Goal: Transaction & Acquisition: Download file/media

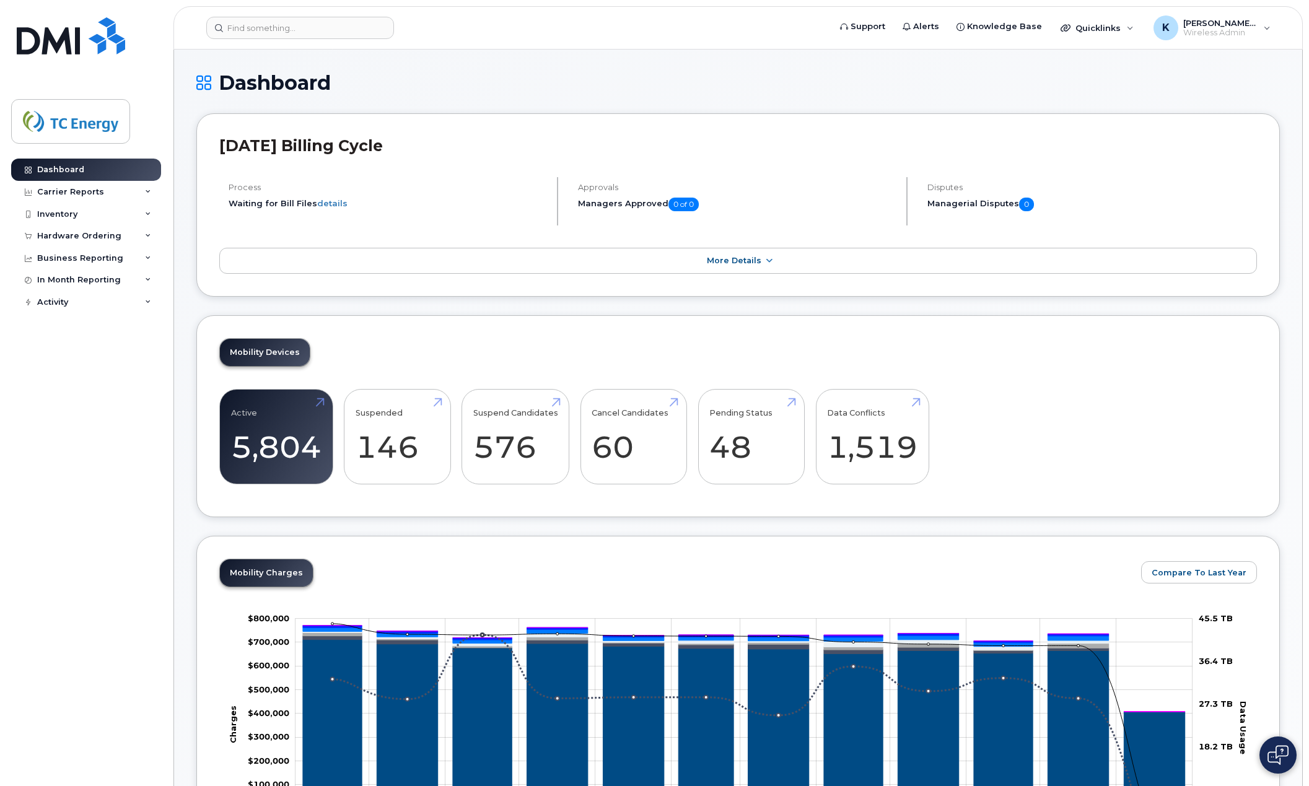
click at [455, 78] on h1 "Dashboard" at bounding box center [738, 83] width 1084 height 22
click at [32, 196] on div at bounding box center [28, 192] width 14 height 10
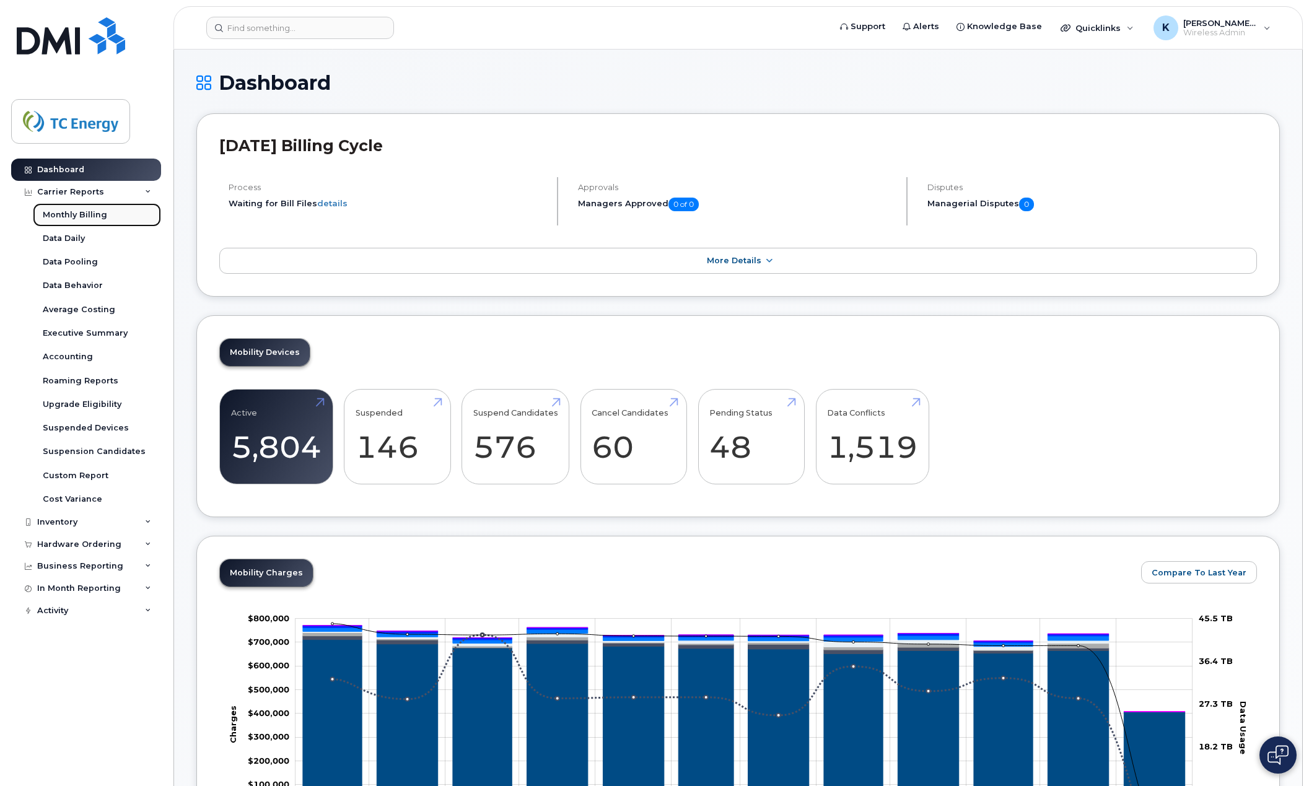
click at [99, 214] on div "Monthly Billing" at bounding box center [75, 214] width 64 height 11
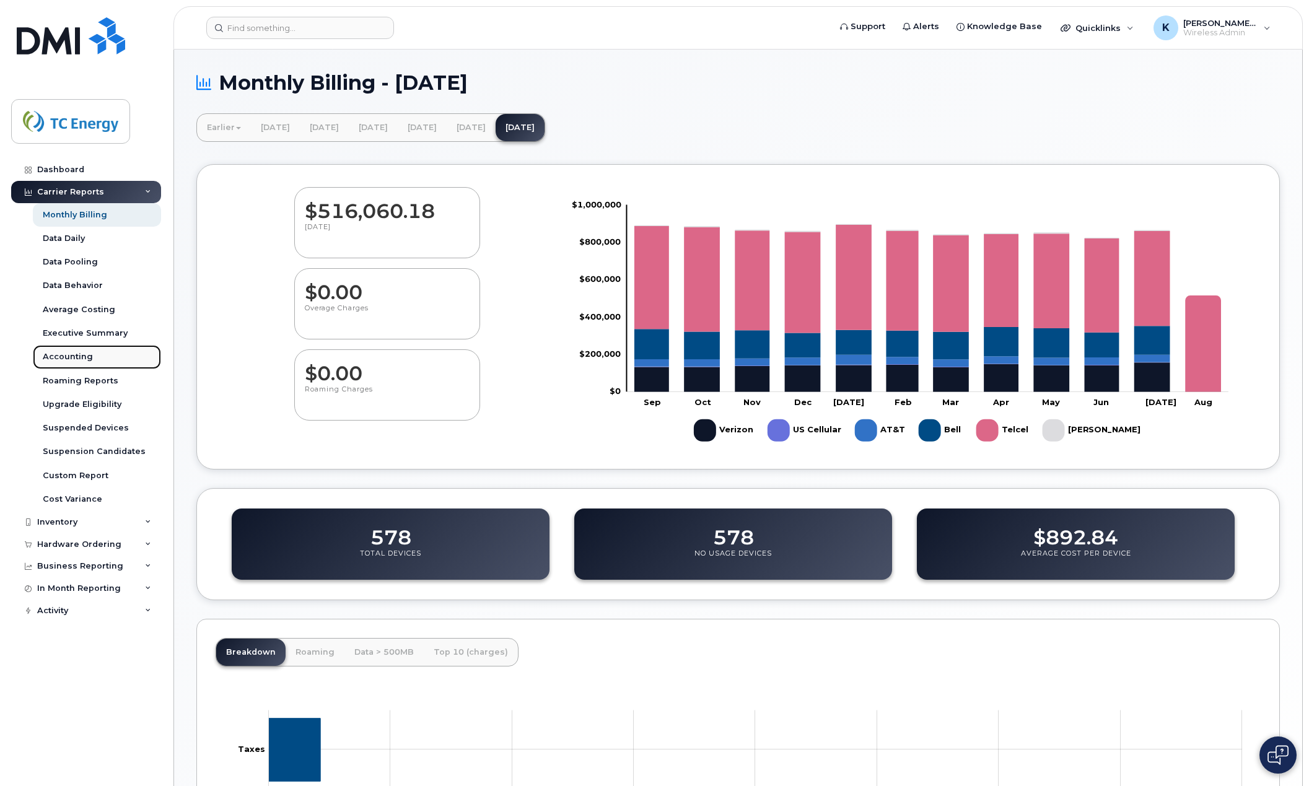
click at [64, 358] on div "Accounting" at bounding box center [68, 356] width 50 height 11
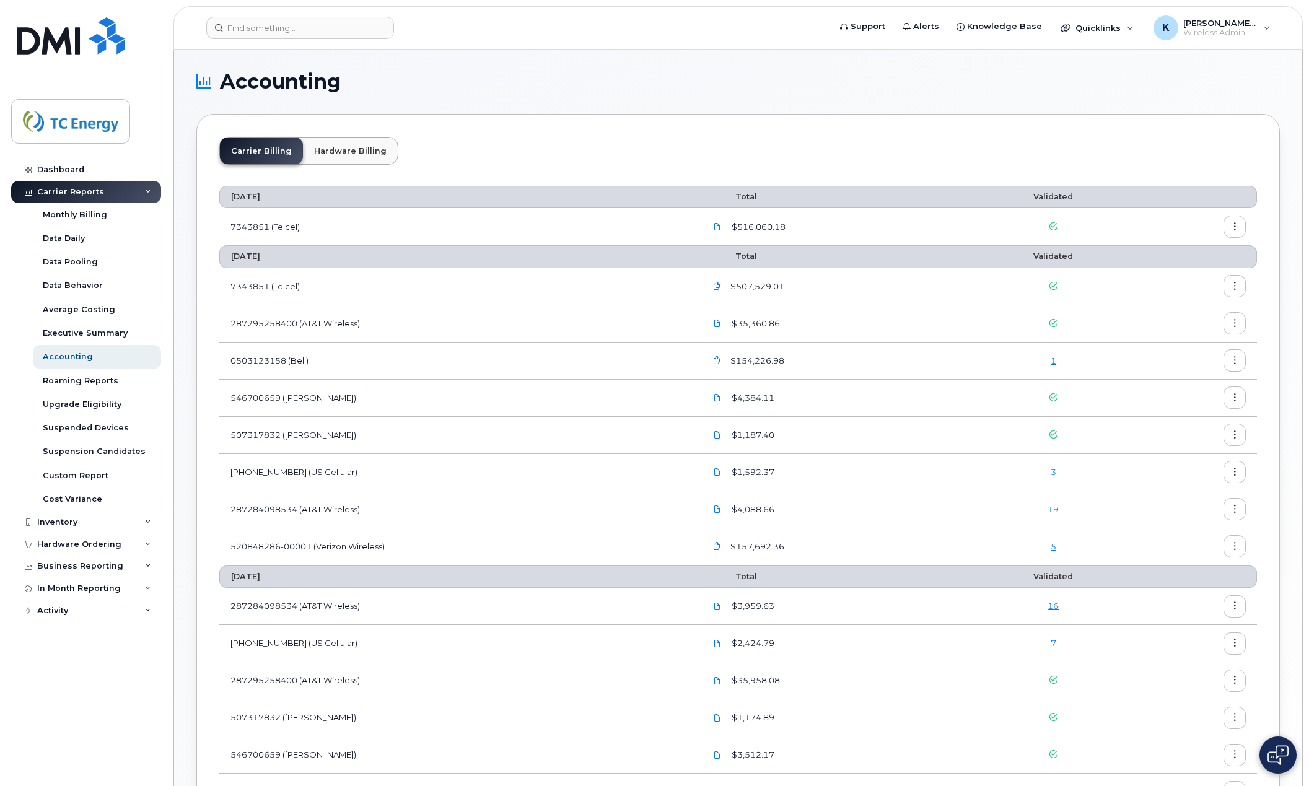
click at [1236, 286] on icon "button" at bounding box center [1235, 287] width 8 height 8
click at [1181, 340] on span "Download" at bounding box center [1178, 337] width 48 height 11
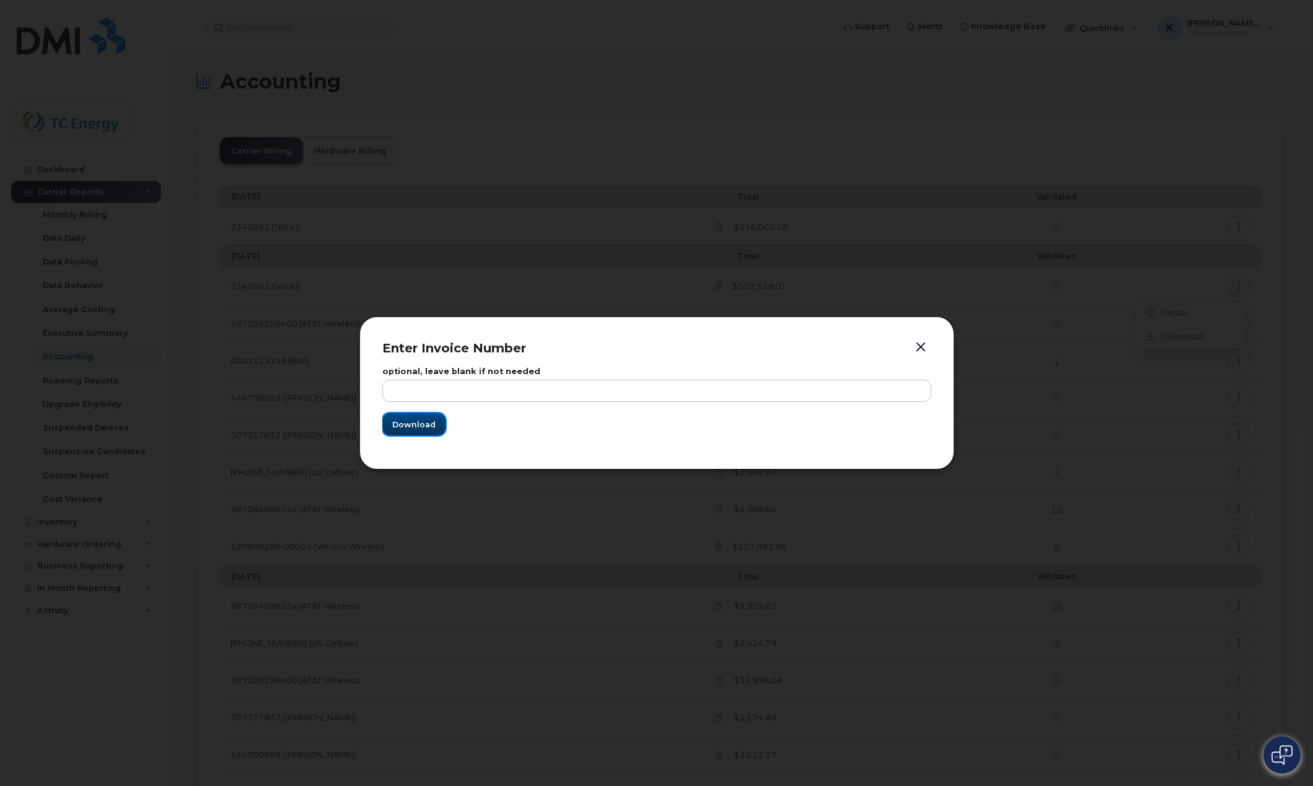
click at [406, 423] on span "Download" at bounding box center [413, 425] width 43 height 12
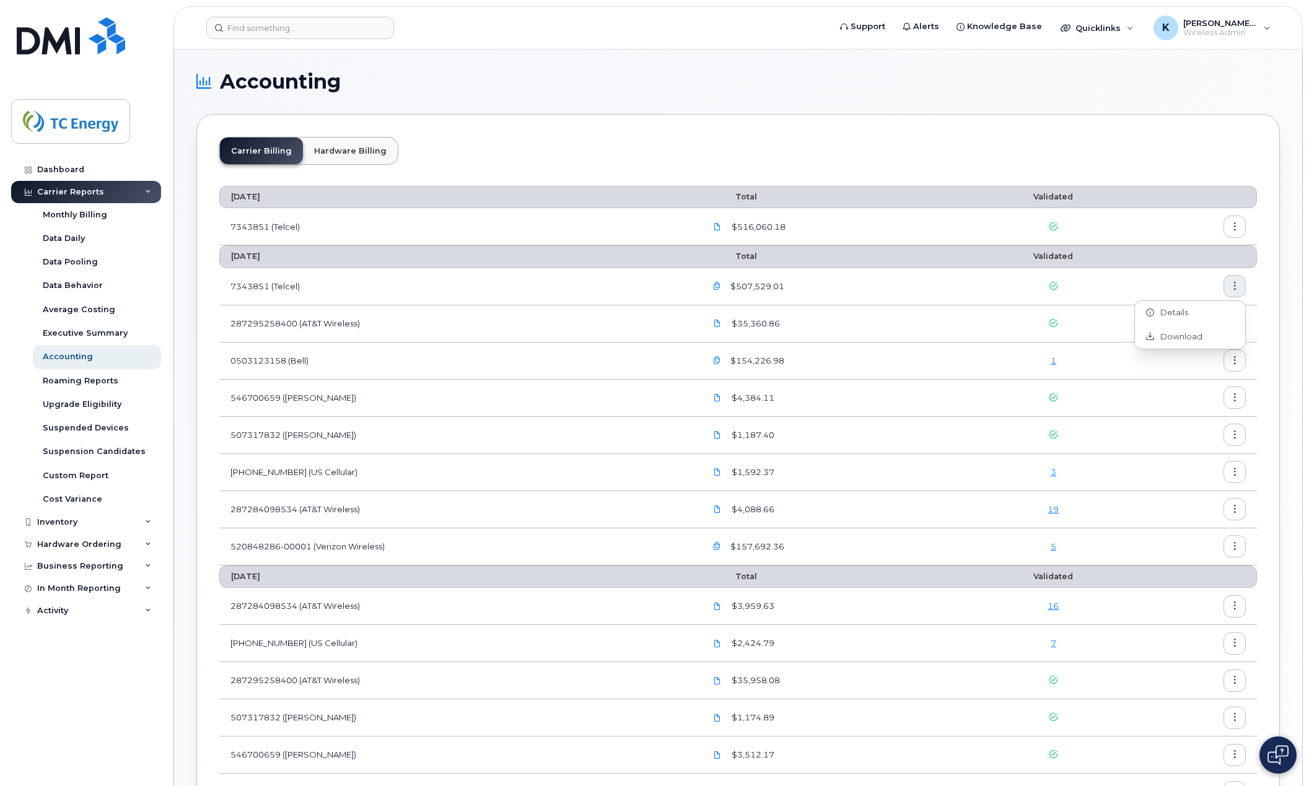
click at [498, 310] on td "287295258400 (AT&T Wireless)" at bounding box center [456, 323] width 475 height 37
click at [1234, 326] on icon "button" at bounding box center [1235, 324] width 8 height 8
click at [824, 108] on section "Accounting Carrier Billing Hardware Billing August 2025 Total Validated 7343851…" at bounding box center [738, 517] width 1084 height 891
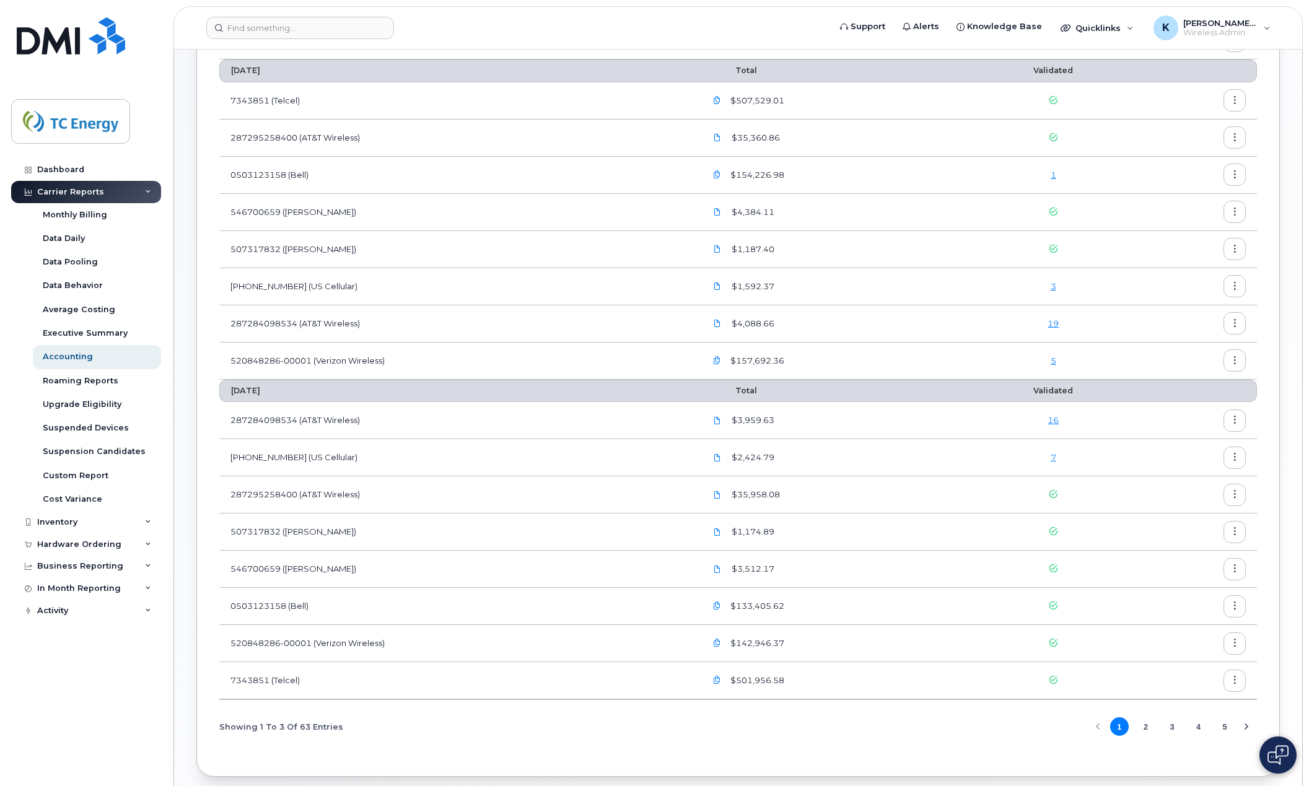
scroll to position [239, 0]
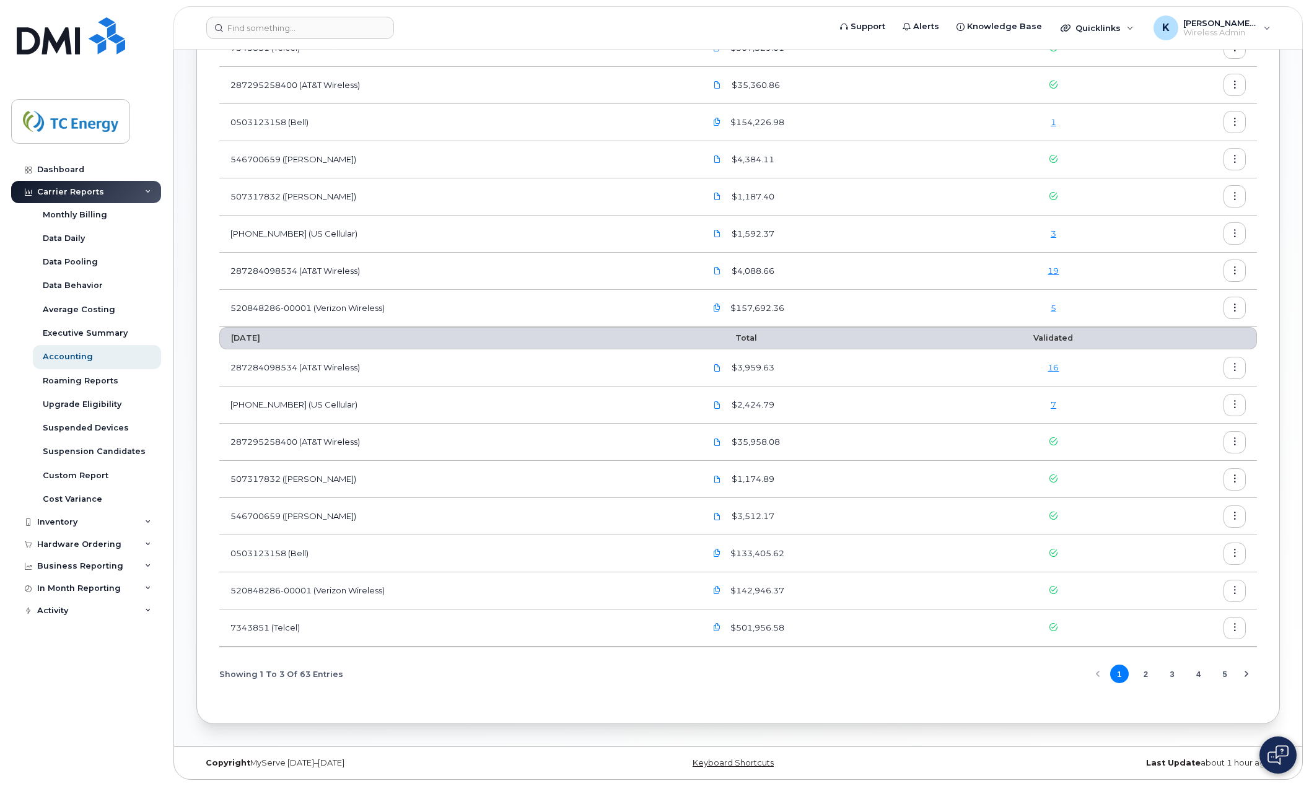
click at [1184, 670] on span "1 2 3 4 5" at bounding box center [1172, 675] width 127 height 22
click at [1172, 678] on button "3" at bounding box center [1172, 674] width 19 height 19
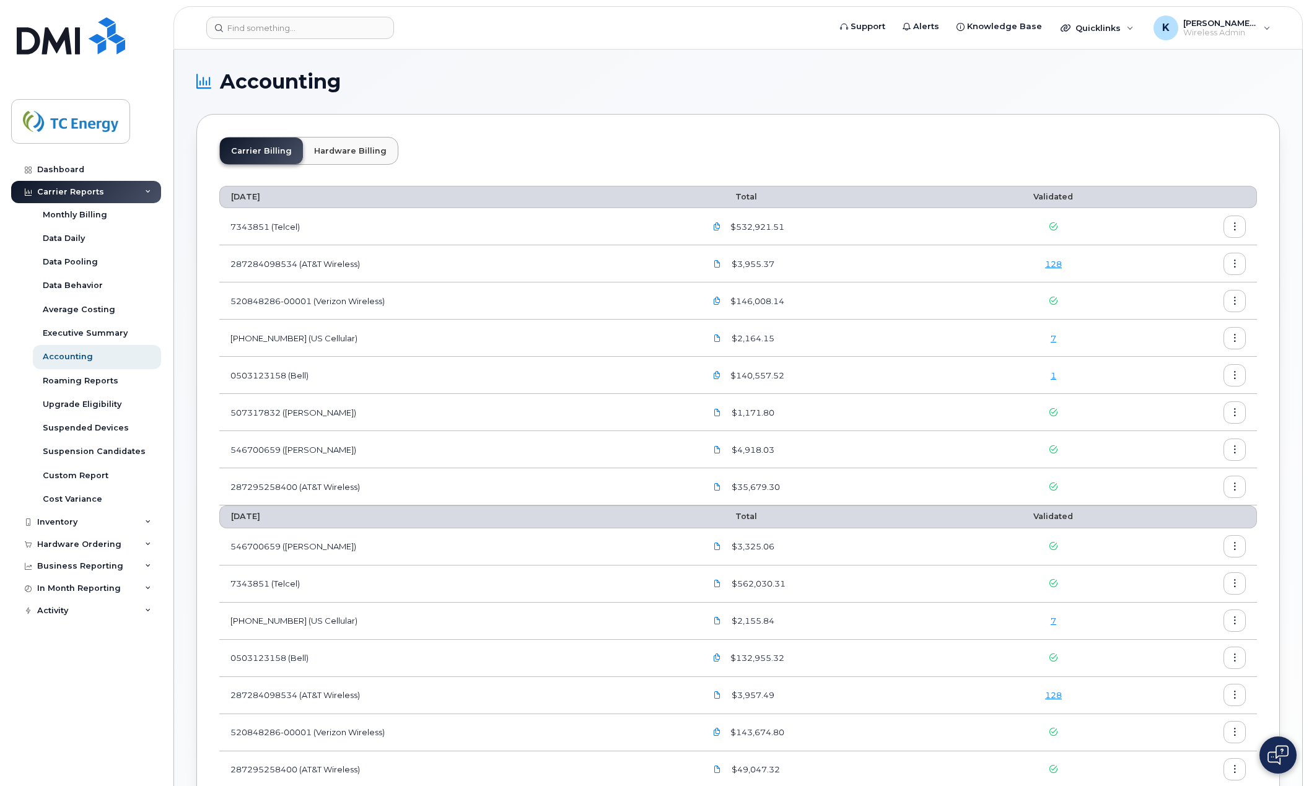
click at [1235, 227] on icon "button" at bounding box center [1235, 227] width 8 height 8
click at [1181, 254] on span "Details" at bounding box center [1171, 253] width 34 height 11
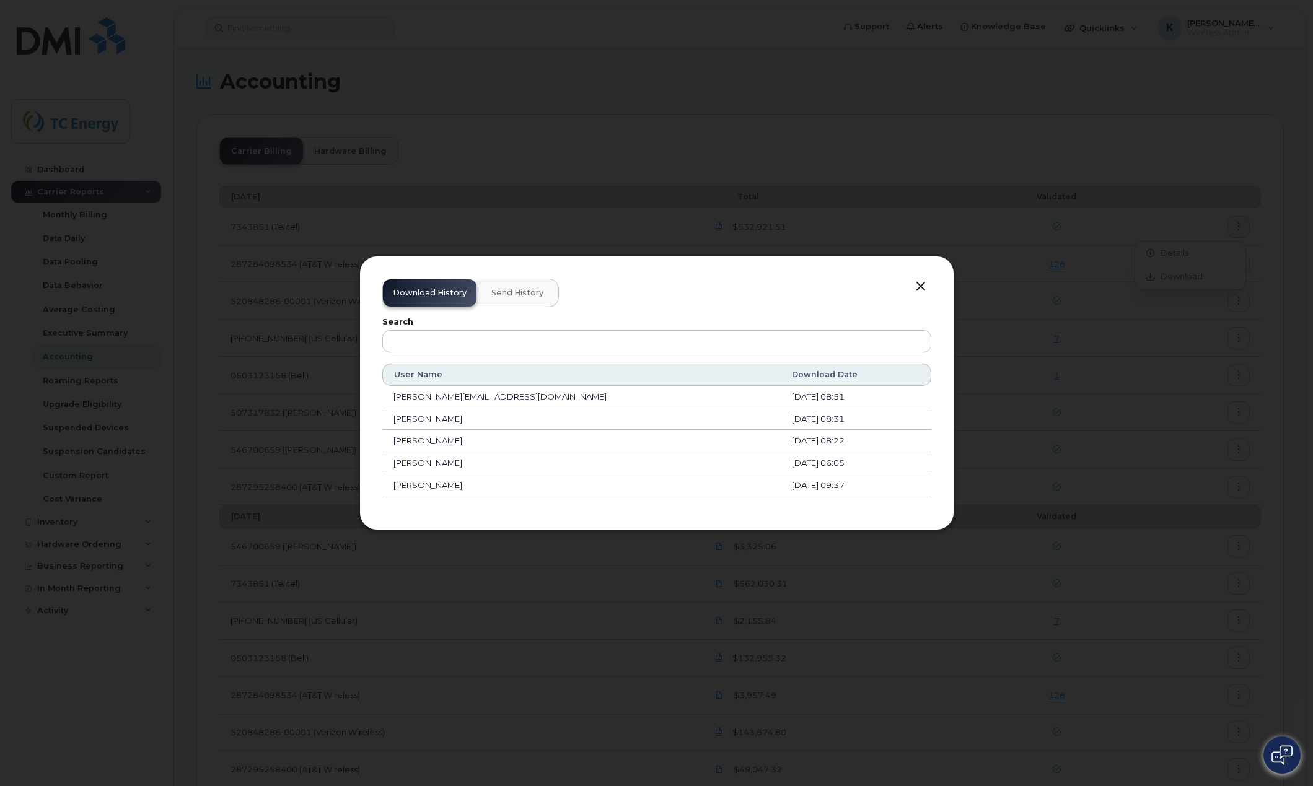
click at [459, 399] on td "[PERSON_NAME][EMAIL_ADDRESS][DOMAIN_NAME]" at bounding box center [581, 397] width 399 height 22
click at [434, 429] on td "Renay John" at bounding box center [581, 419] width 399 height 22
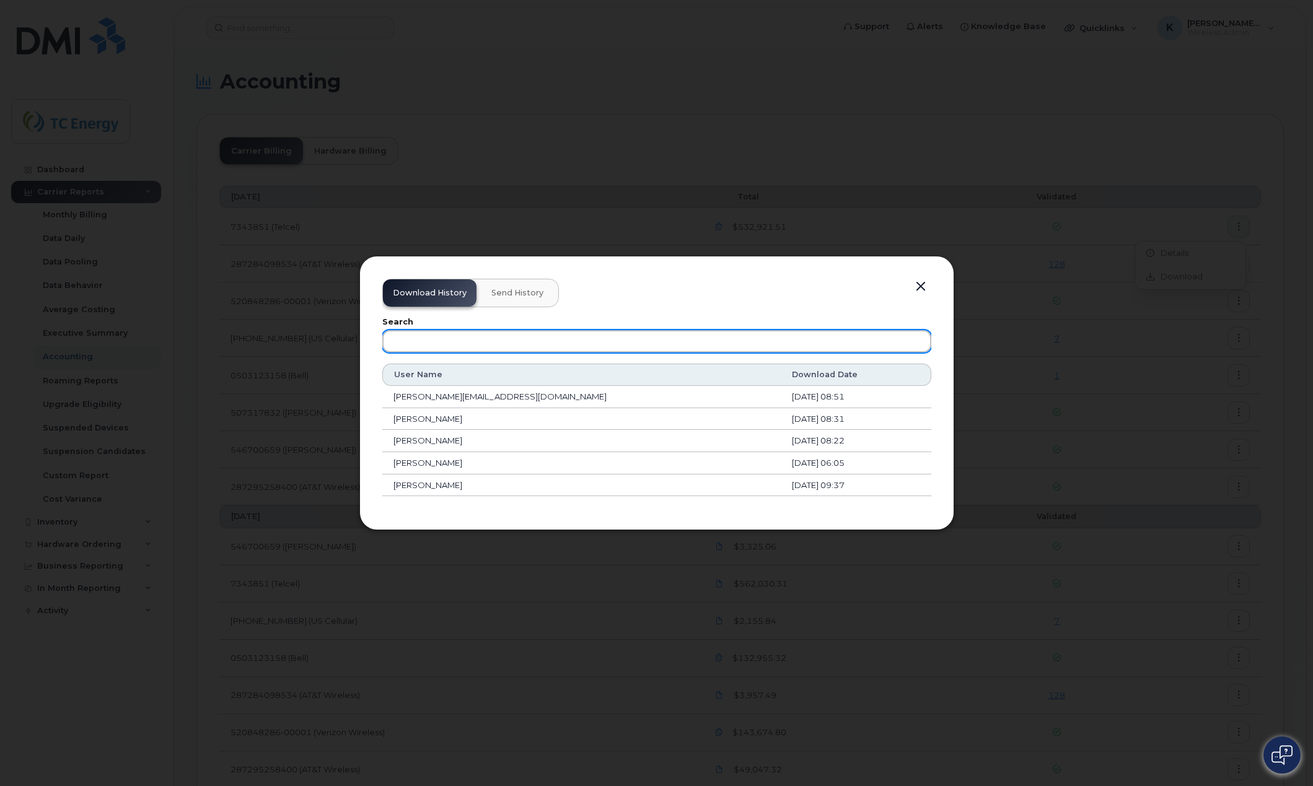
click at [407, 336] on input "text" at bounding box center [656, 341] width 549 height 22
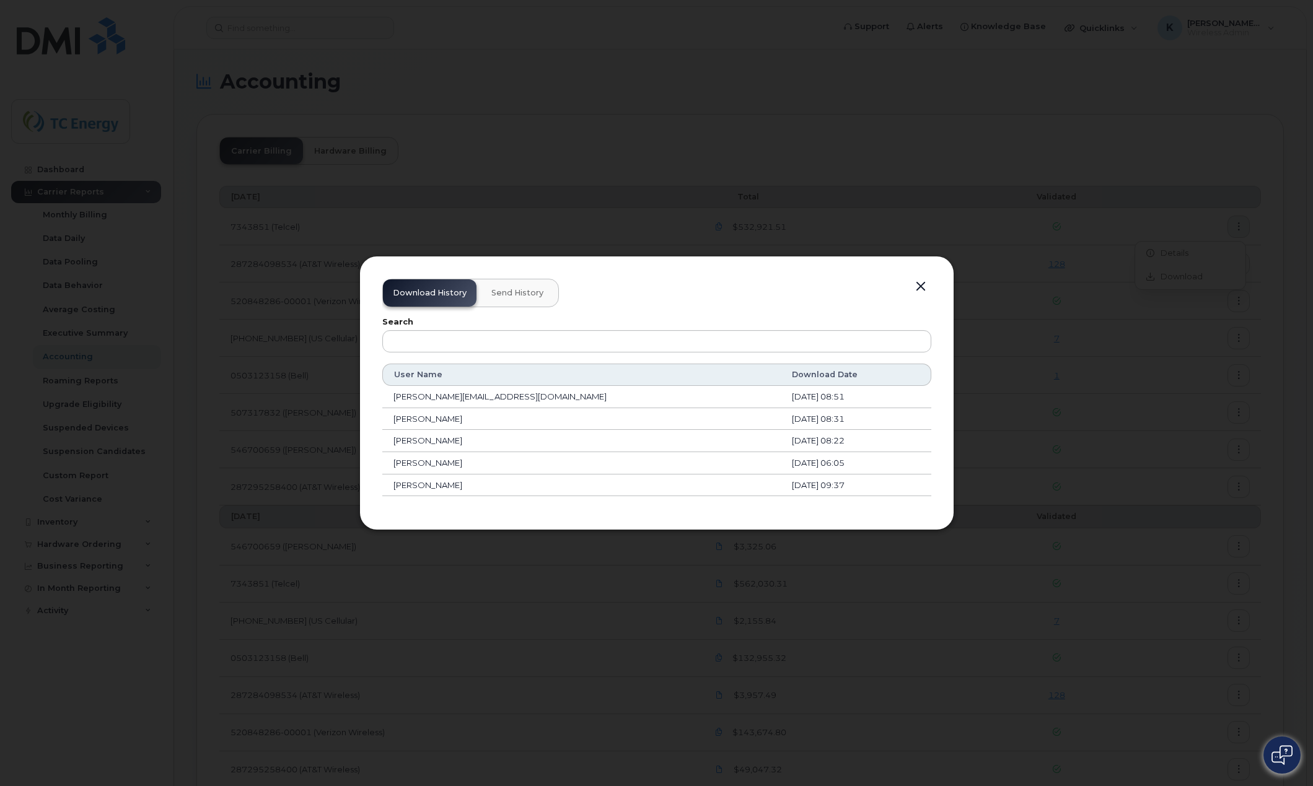
click at [916, 286] on button "button" at bounding box center [921, 286] width 19 height 17
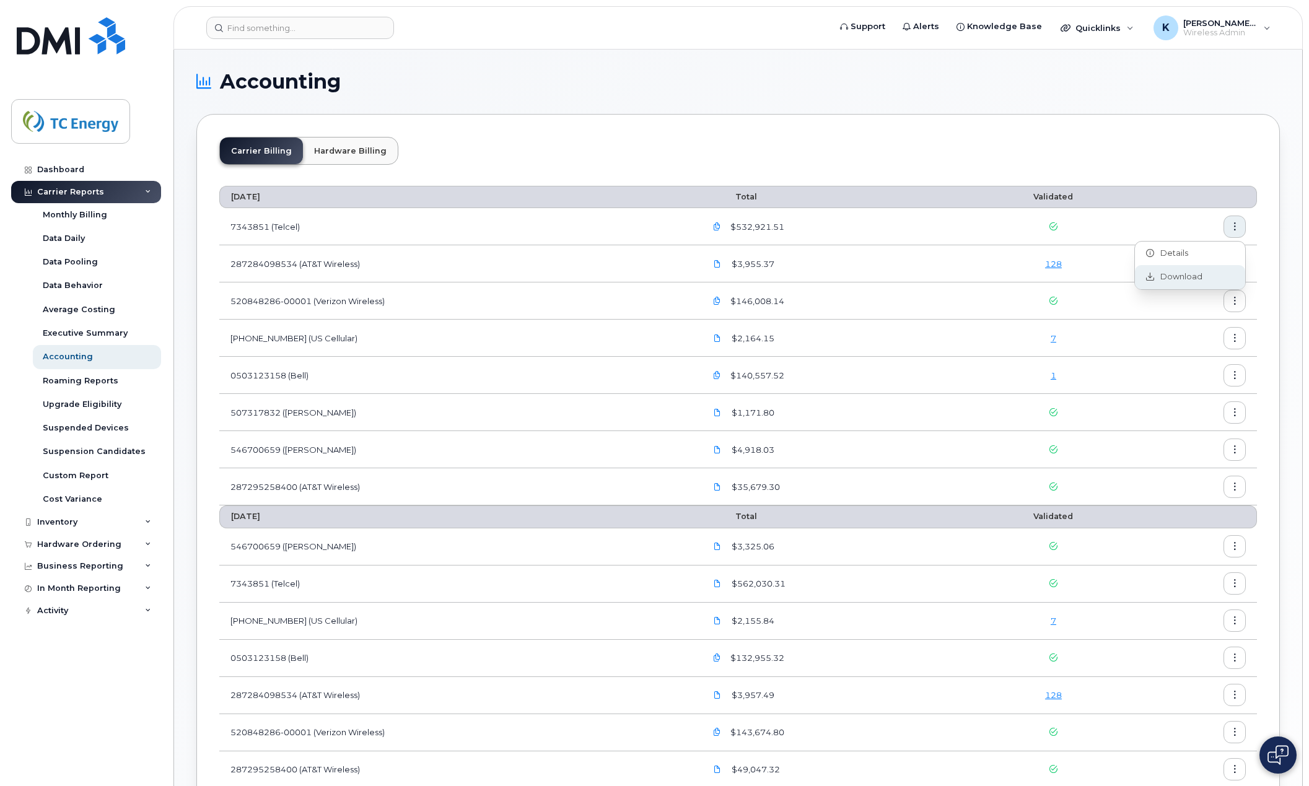
click at [1179, 273] on span "Download" at bounding box center [1178, 276] width 48 height 11
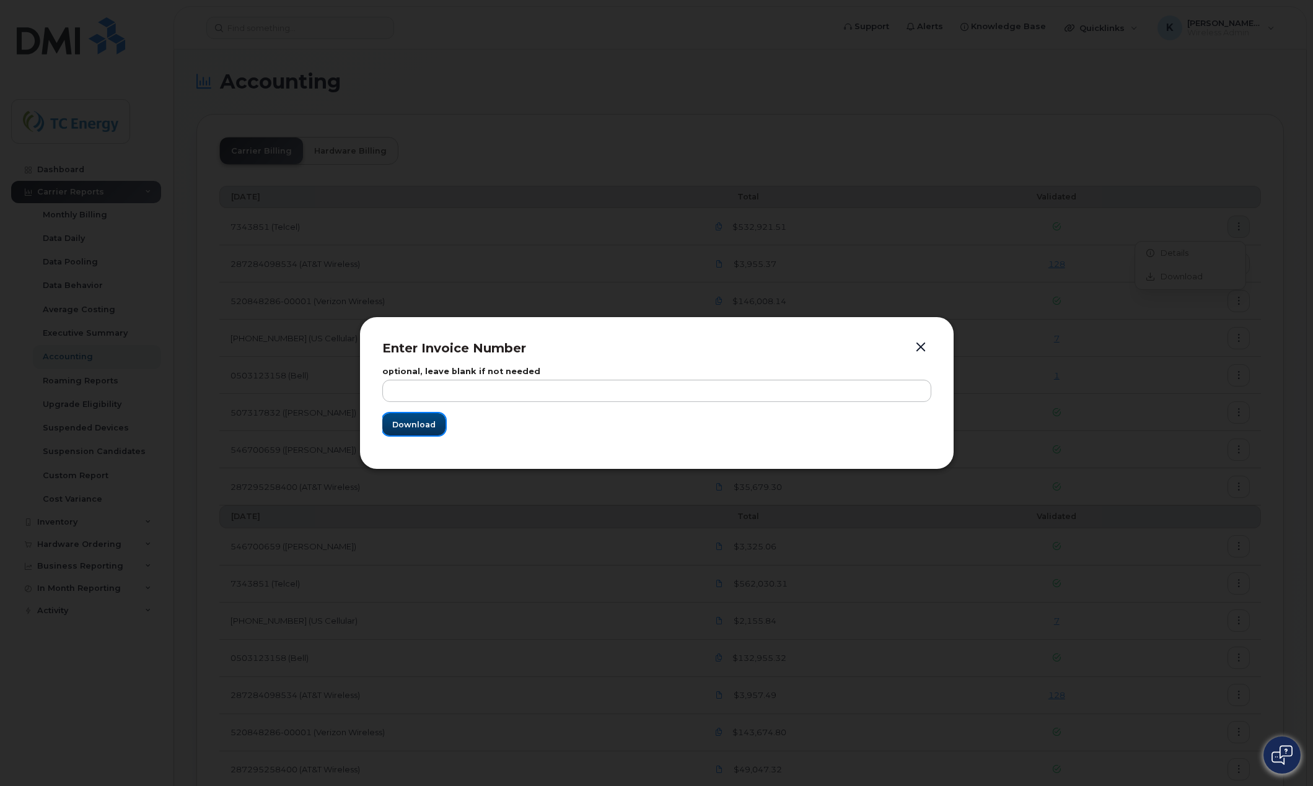
click at [424, 420] on span "Download" at bounding box center [413, 425] width 43 height 12
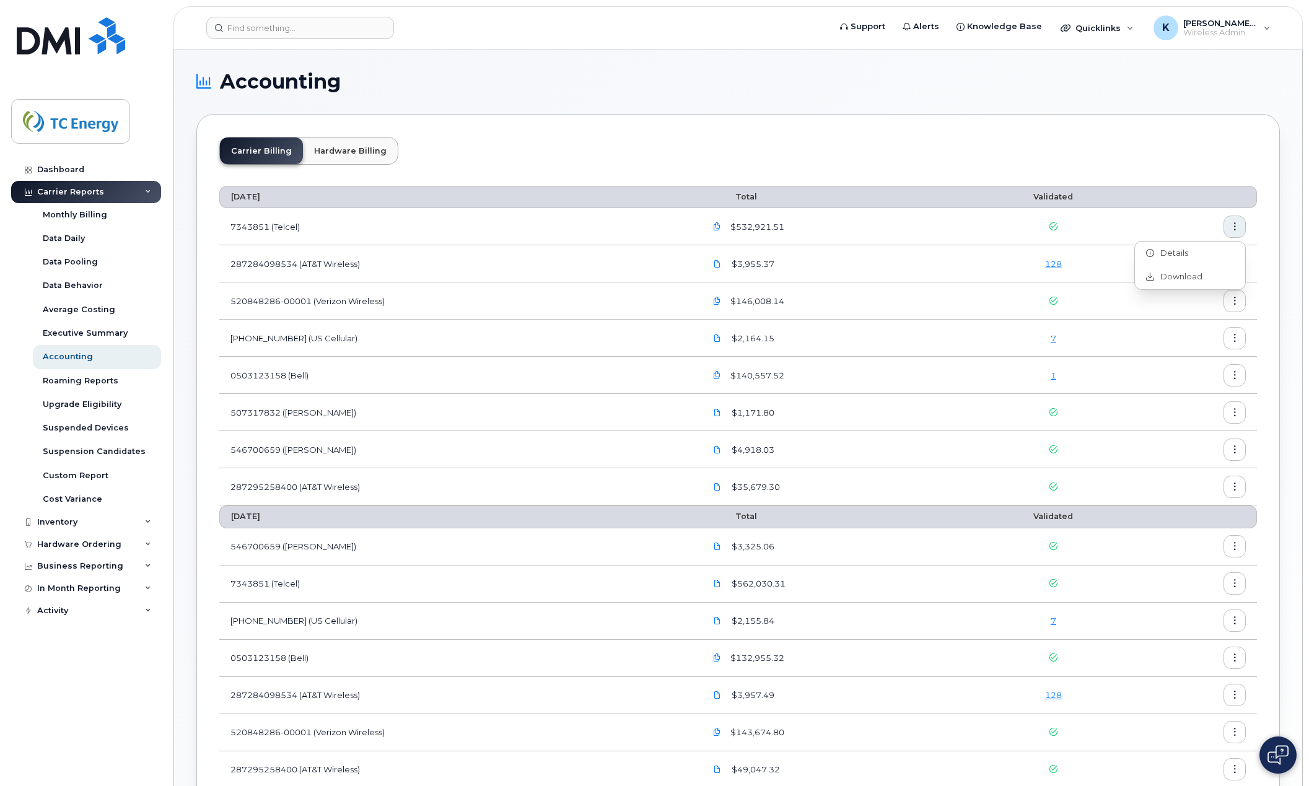
click at [597, 131] on div "Carrier Billing Hardware Billing February 2025 Total Validated 7343851 (Telcel)…" at bounding box center [738, 668] width 1084 height 1109
click at [292, 304] on td "520848286-00001 (Verizon Wireless)" at bounding box center [456, 301] width 475 height 37
click at [261, 226] on td "7343851 (Telcel)" at bounding box center [456, 226] width 475 height 37
click at [721, 227] on icon "button" at bounding box center [717, 227] width 8 height 8
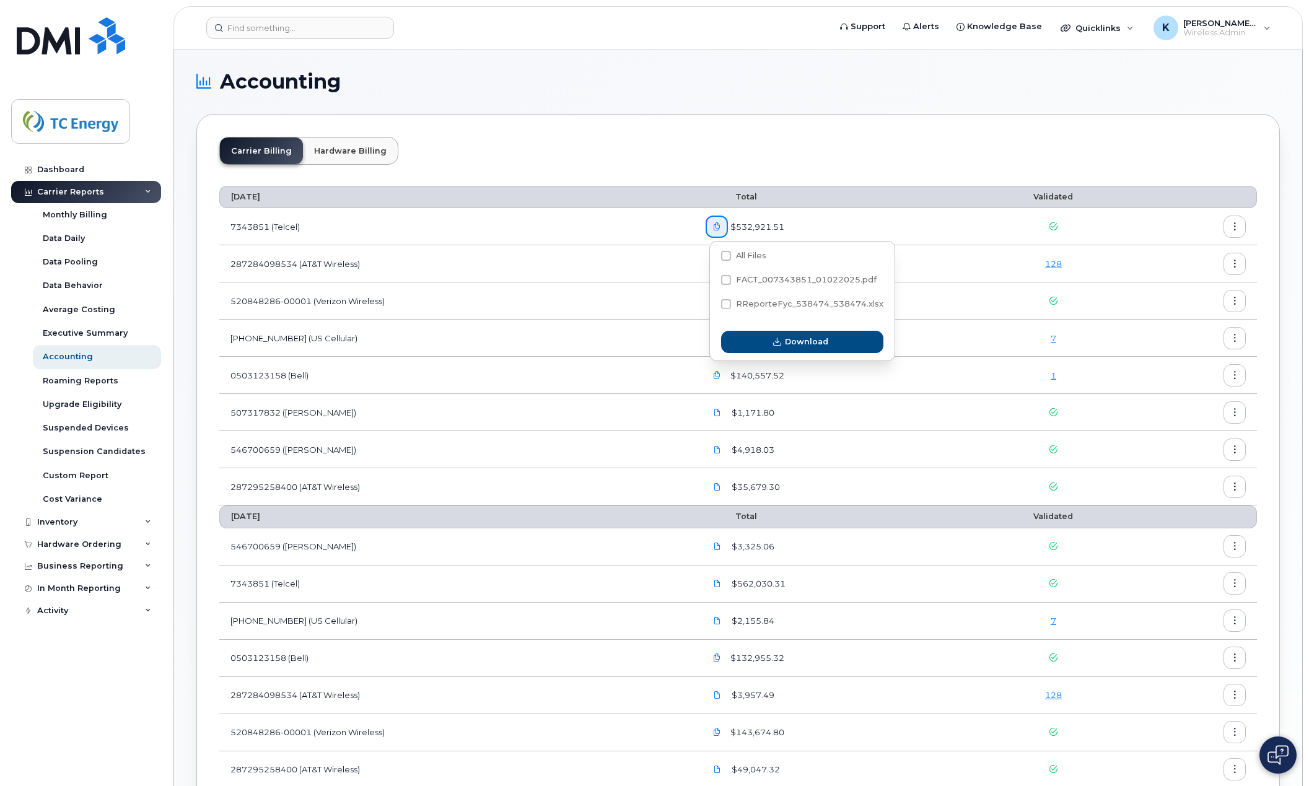
click at [733, 391] on td "$140,557.52" at bounding box center [832, 375] width 275 height 37
click at [721, 377] on icon "button" at bounding box center [717, 376] width 8 height 8
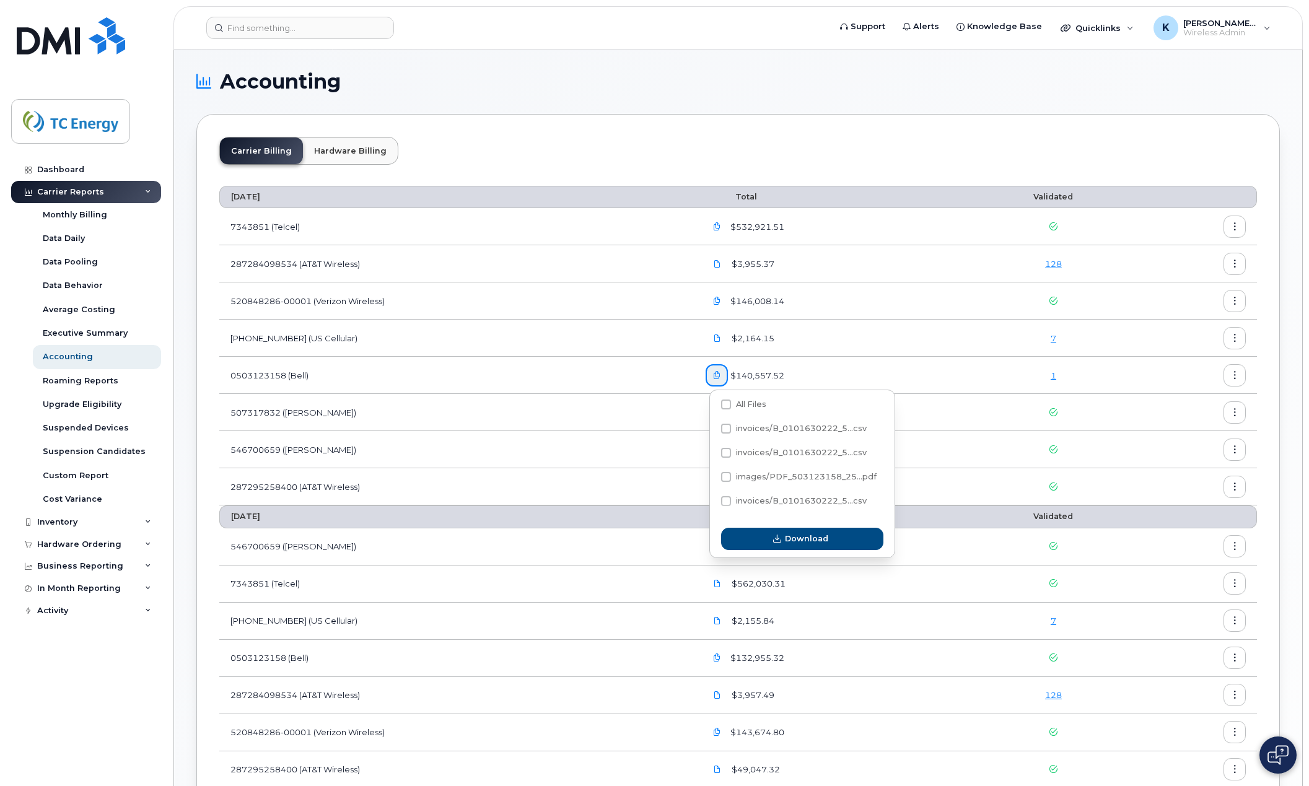
click at [718, 223] on icon "button" at bounding box center [717, 227] width 8 height 8
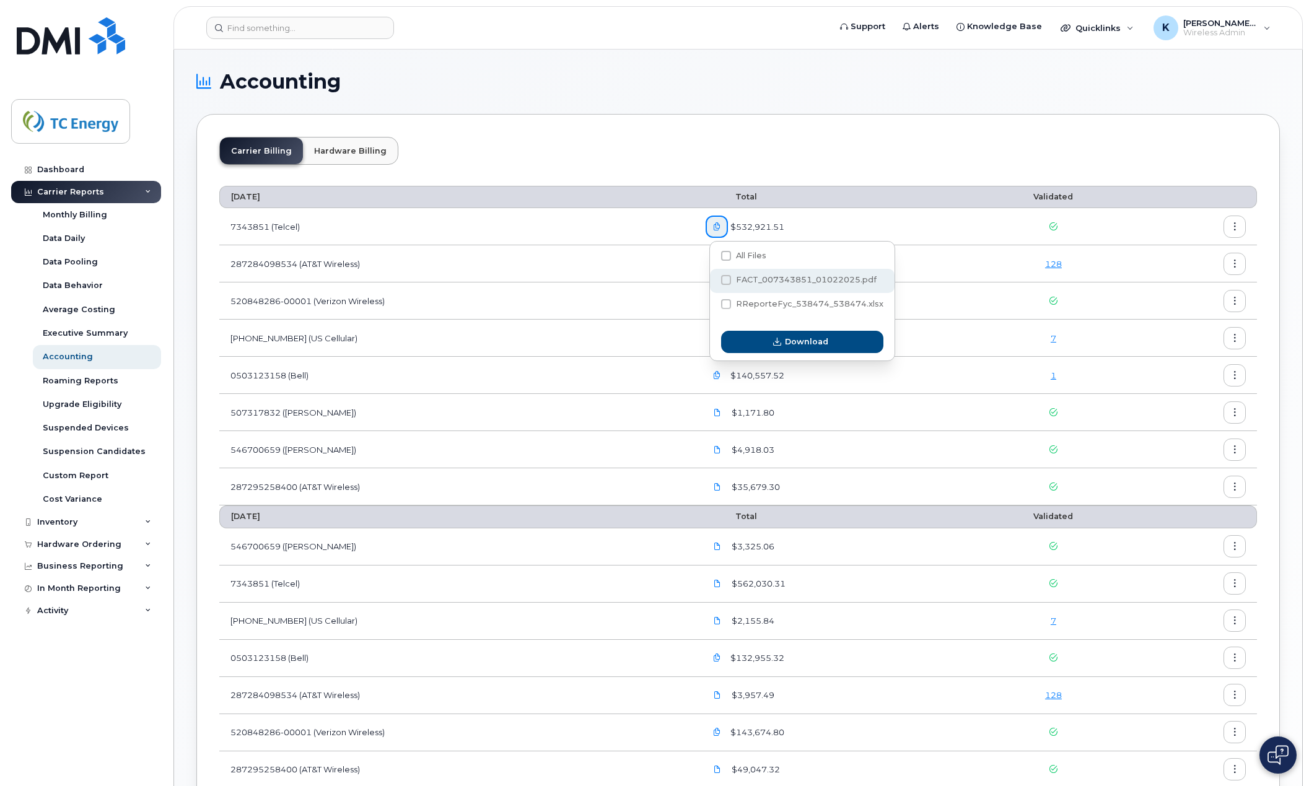
click at [723, 281] on span at bounding box center [726, 280] width 10 height 10
click at [713, 281] on input "FACT_007343851_01022025.pdf" at bounding box center [709, 281] width 6 height 6
checkbox input "true"
click at [777, 341] on icon "button" at bounding box center [777, 342] width 8 height 8
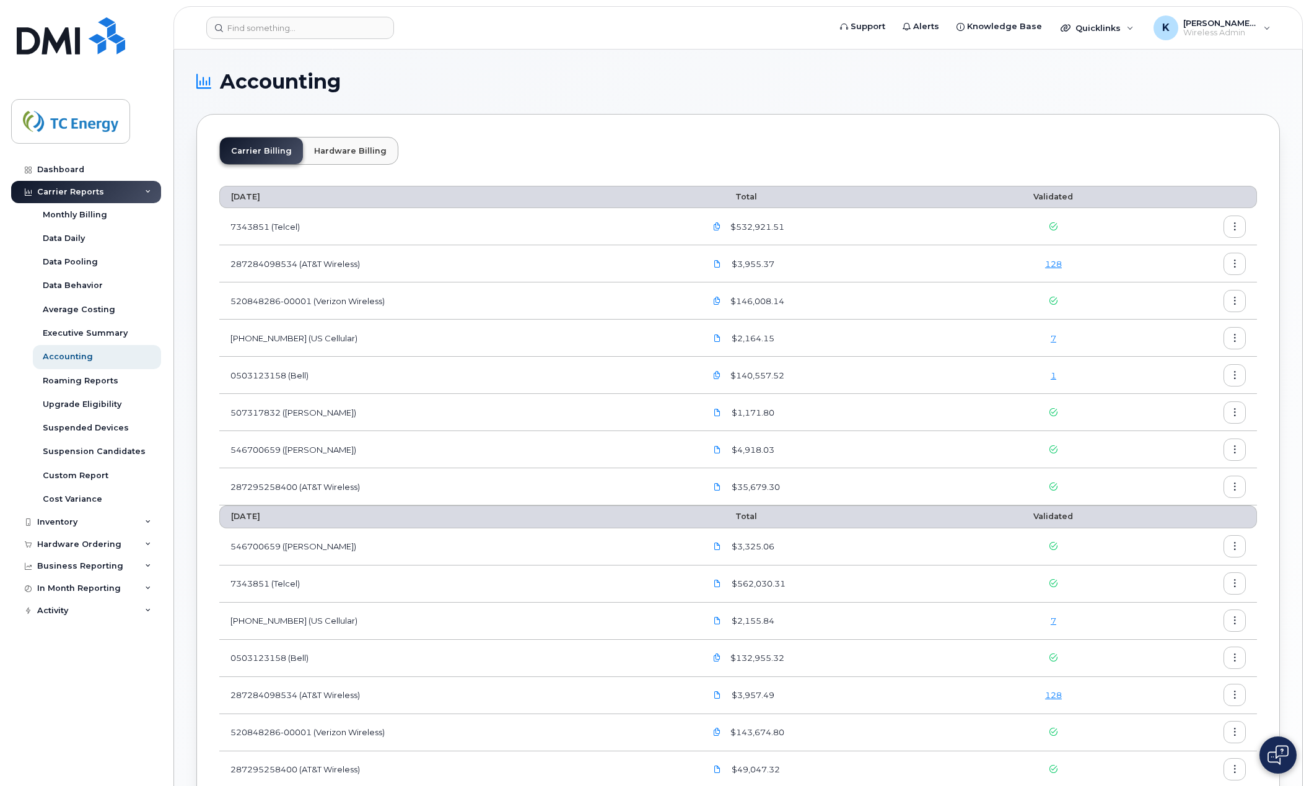
click at [726, 376] on button "button" at bounding box center [717, 375] width 22 height 22
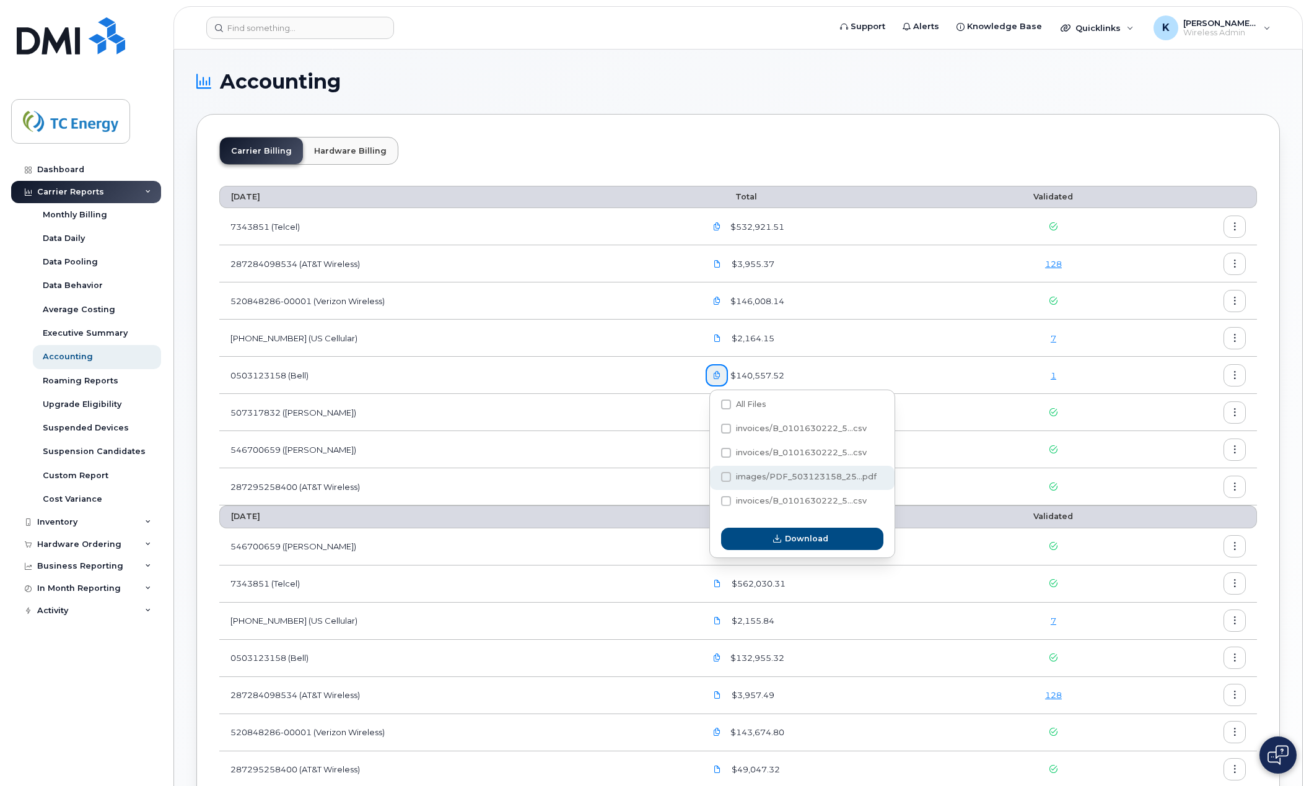
click at [725, 476] on span at bounding box center [726, 477] width 10 height 10
click at [713, 476] on input "images/PDF_503123158_25...pdf" at bounding box center [709, 478] width 6 height 6
checkbox input "true"
click at [794, 543] on span "Download" at bounding box center [806, 539] width 43 height 12
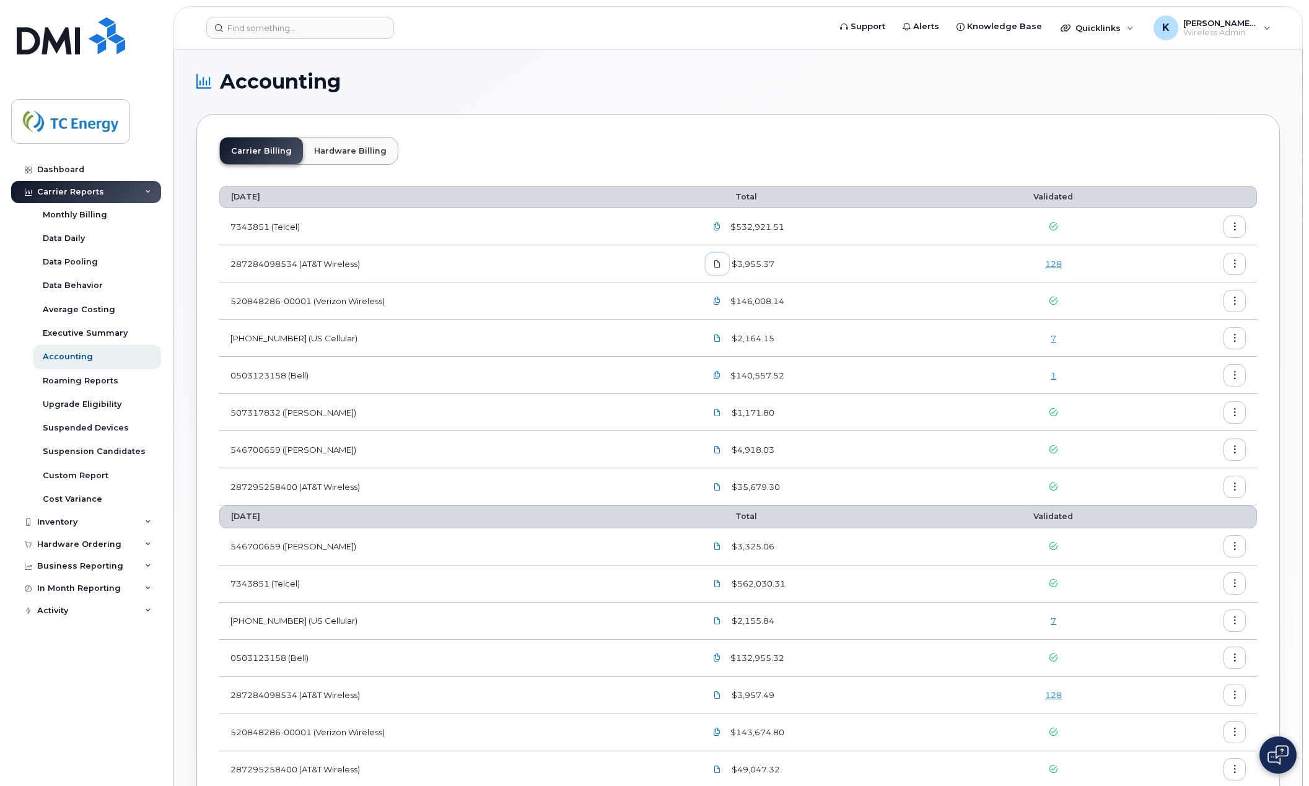
click at [721, 264] on icon at bounding box center [717, 263] width 7 height 7
click at [636, 61] on div "Accounting Carrier Billing Hardware Billing February 2025 Total Validated 73438…" at bounding box center [738, 648] width 1128 height 1196
click at [720, 264] on icon at bounding box center [717, 263] width 7 height 7
click at [1235, 261] on icon "button" at bounding box center [1235, 264] width 8 height 8
click at [1192, 313] on span "Download" at bounding box center [1178, 314] width 48 height 11
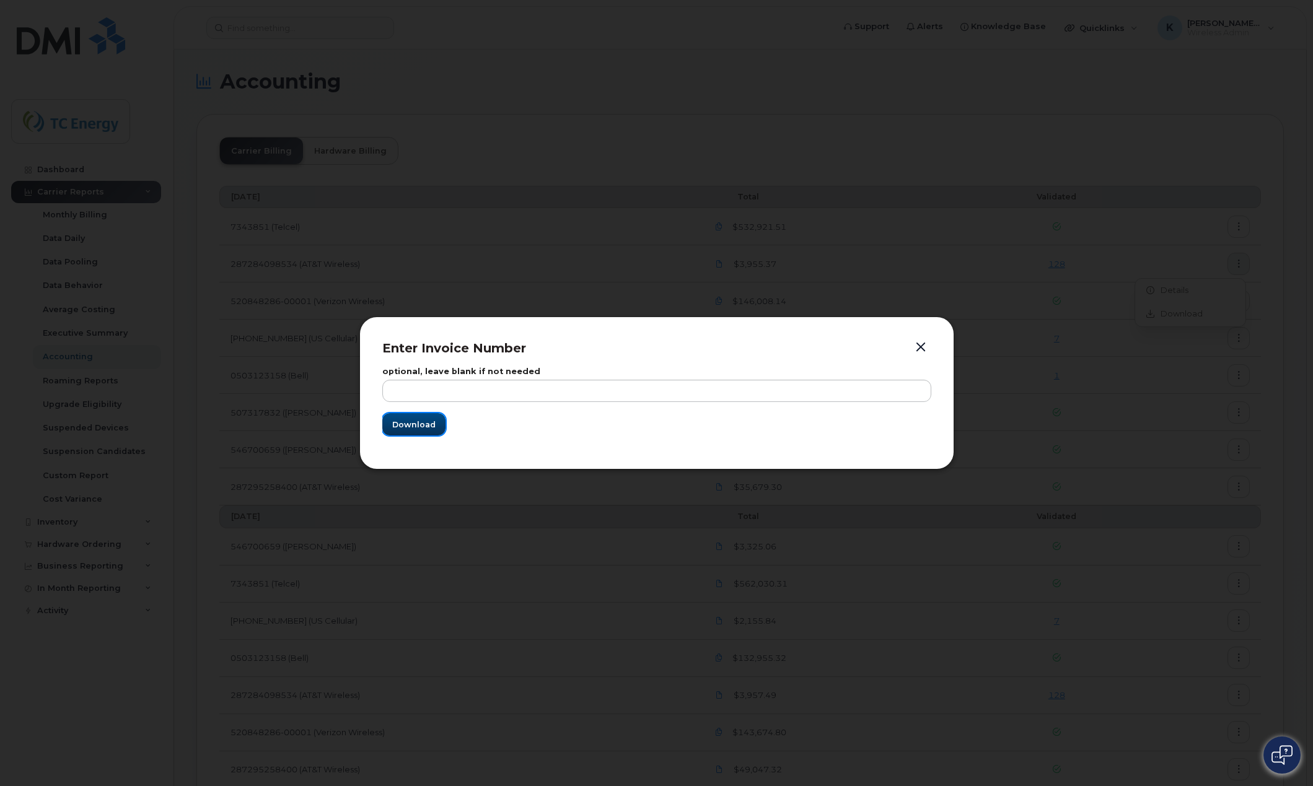
click at [410, 422] on span "Download" at bounding box center [413, 425] width 43 height 12
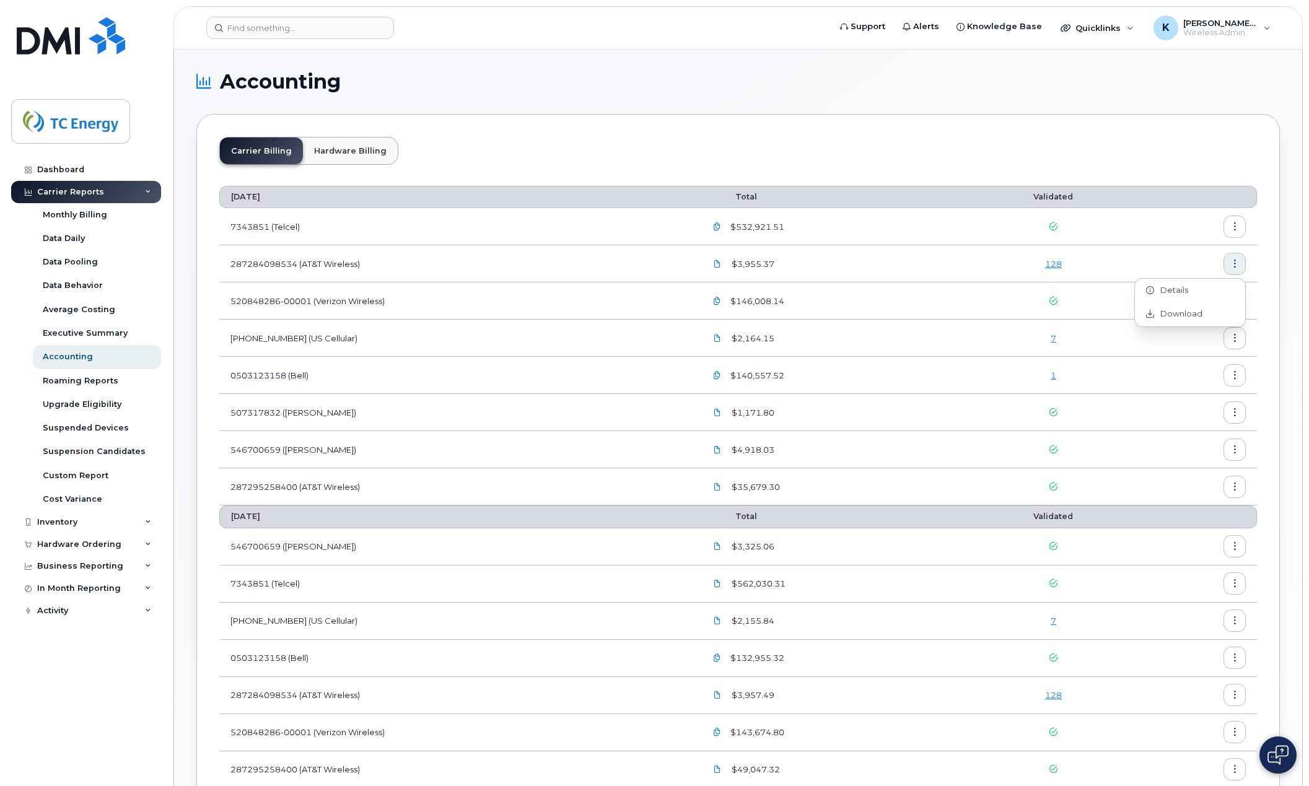
click at [721, 224] on icon "button" at bounding box center [717, 227] width 8 height 8
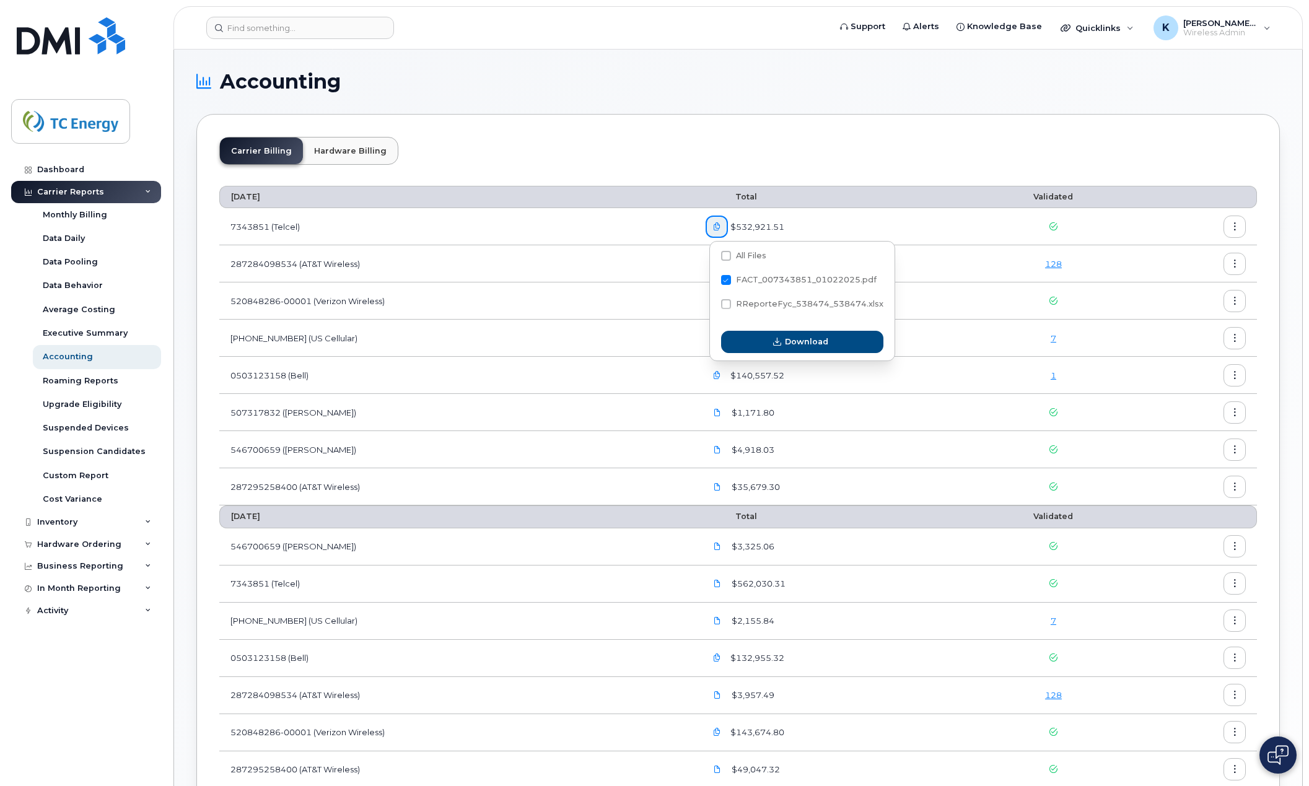
click at [1234, 228] on icon "button" at bounding box center [1235, 227] width 8 height 8
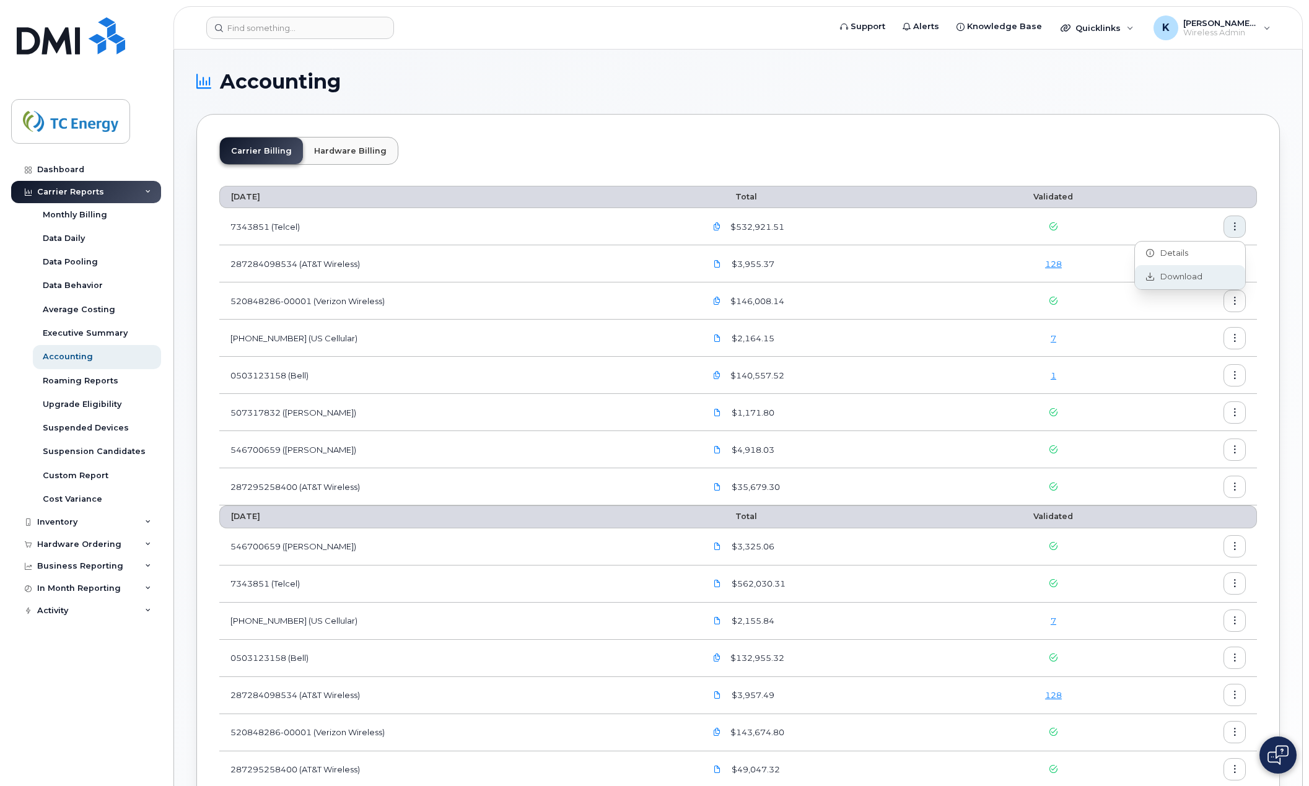
click at [1164, 279] on span "Download" at bounding box center [1178, 276] width 48 height 11
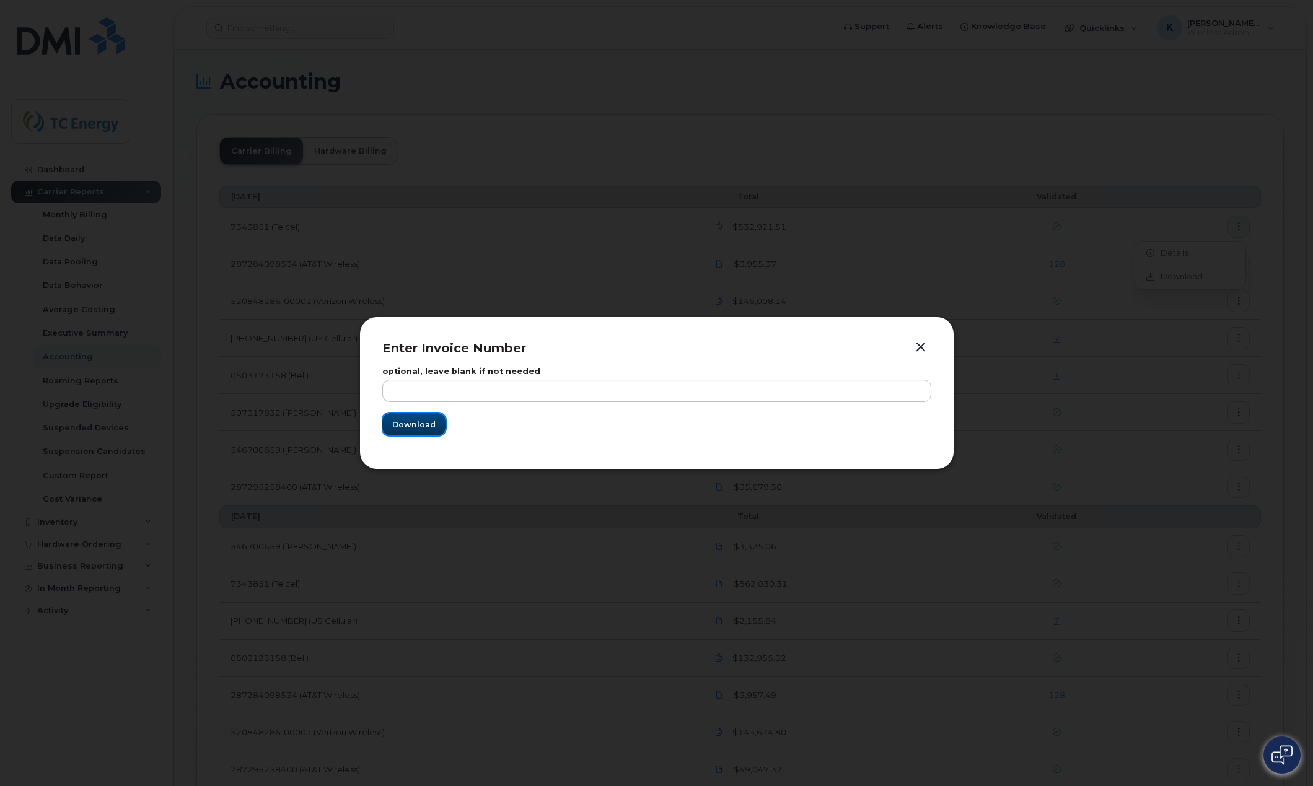
click at [423, 421] on span "Download" at bounding box center [413, 425] width 43 height 12
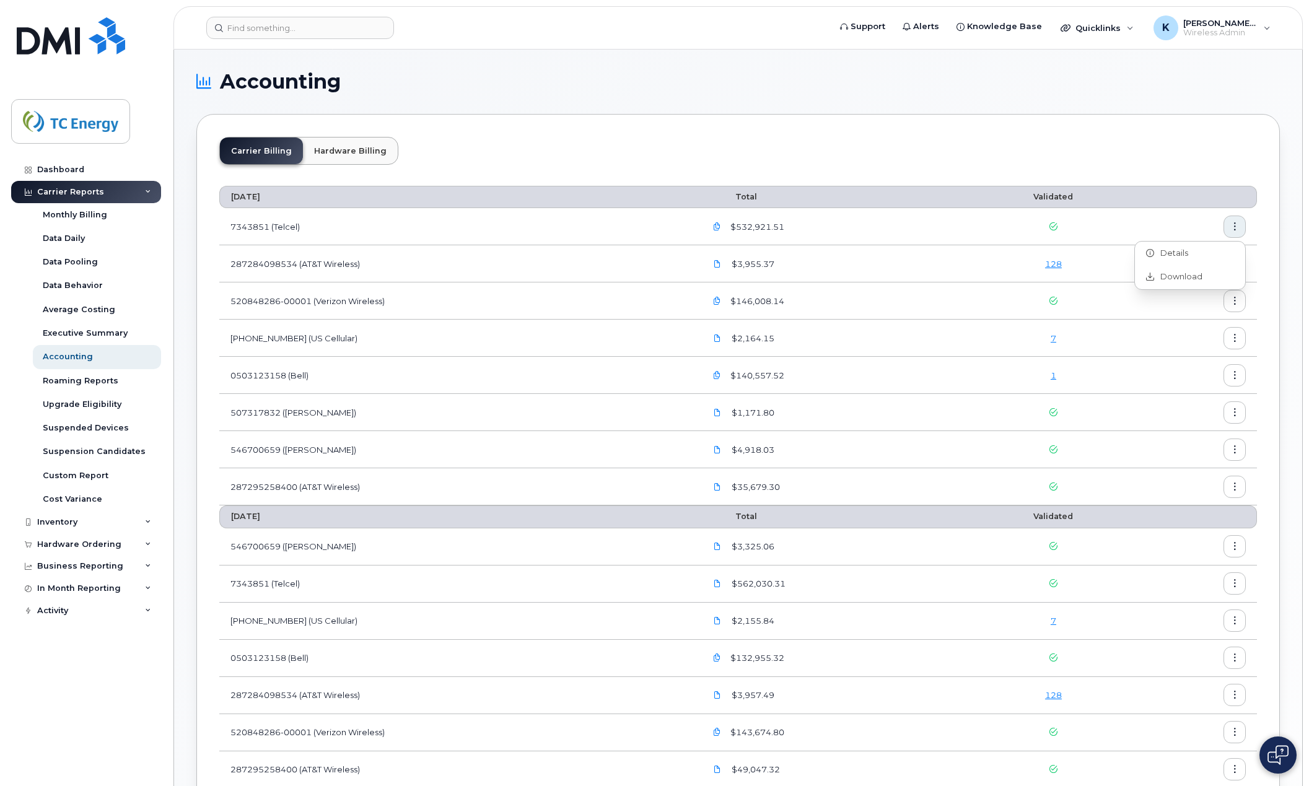
click at [820, 299] on div "$146,008.14" at bounding box center [832, 301] width 253 height 22
click at [719, 304] on icon "button" at bounding box center [717, 301] width 8 height 8
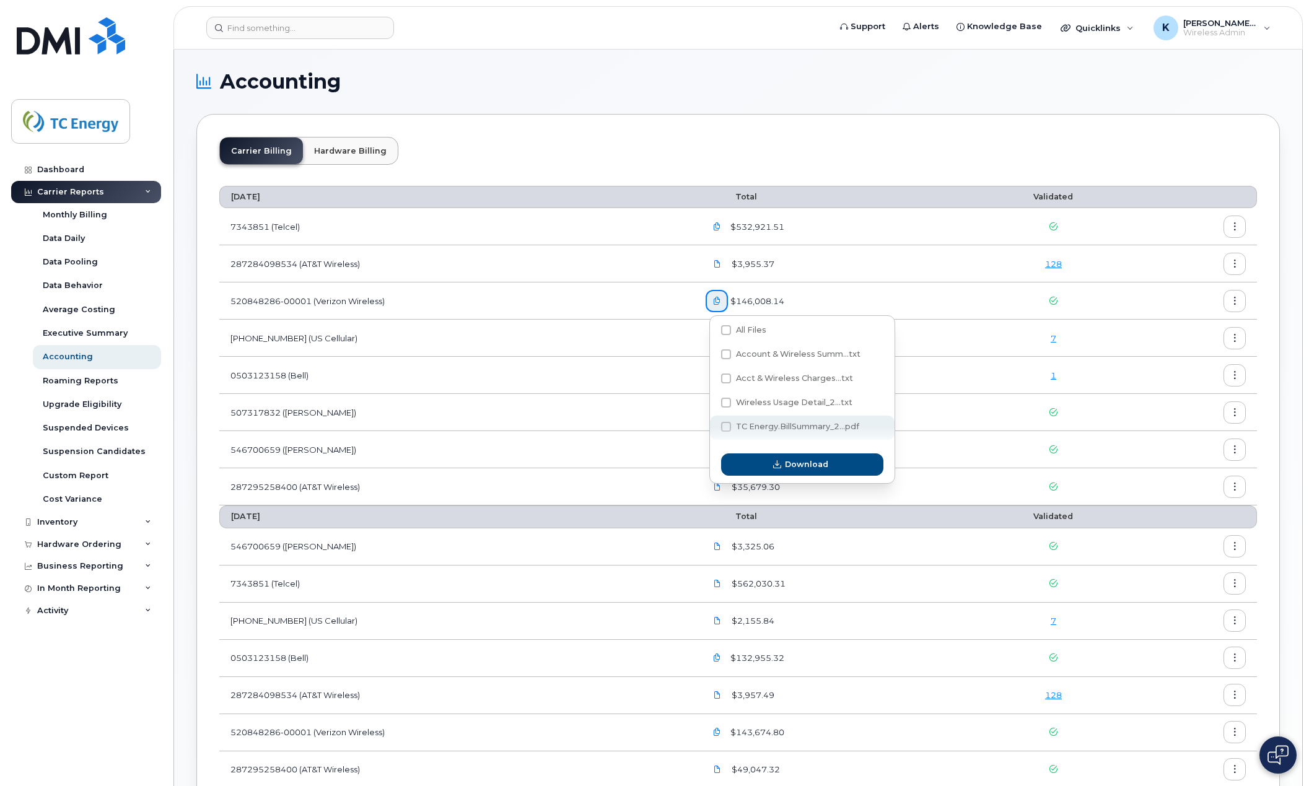
click at [724, 428] on span at bounding box center [726, 427] width 10 height 10
click at [713, 428] on input "TC Energy.BillSummary_2...pdf" at bounding box center [709, 427] width 6 height 6
checkbox input "true"
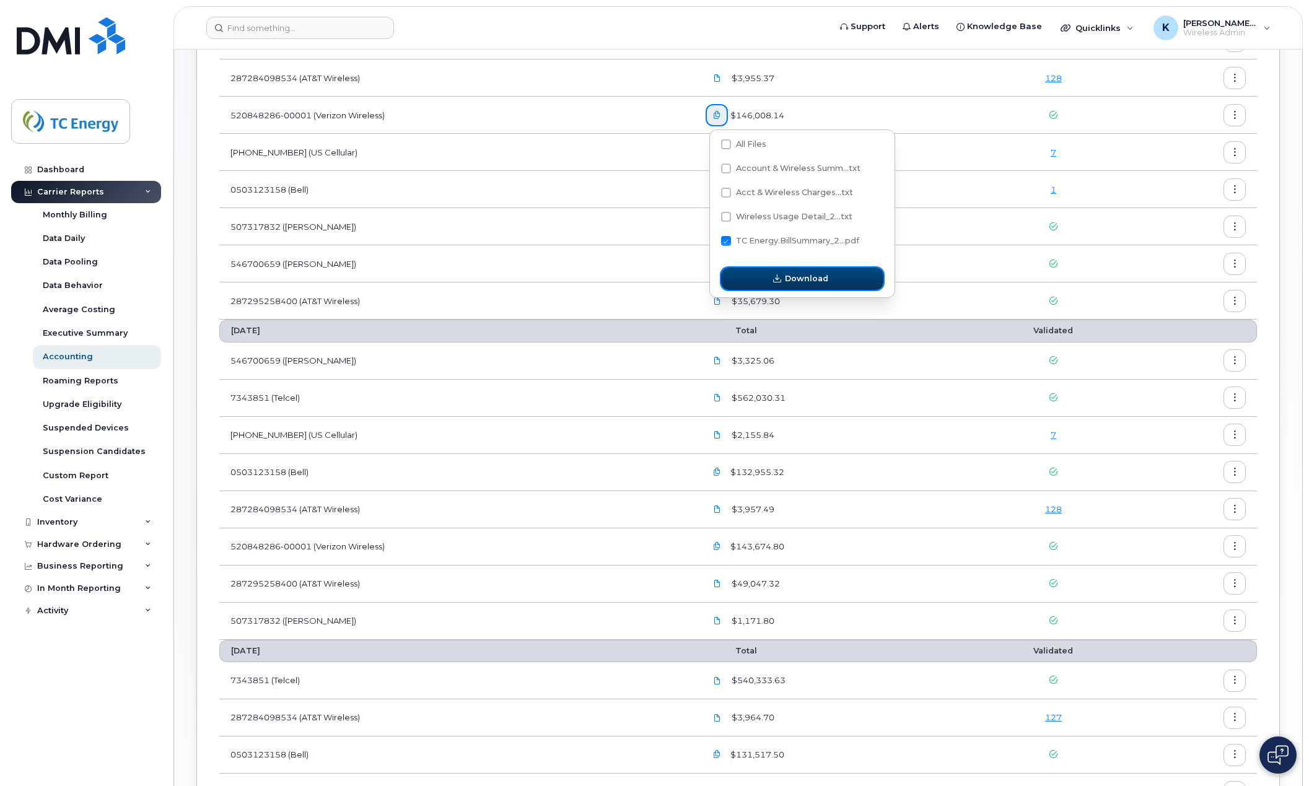
click at [797, 271] on button "Download" at bounding box center [802, 279] width 162 height 22
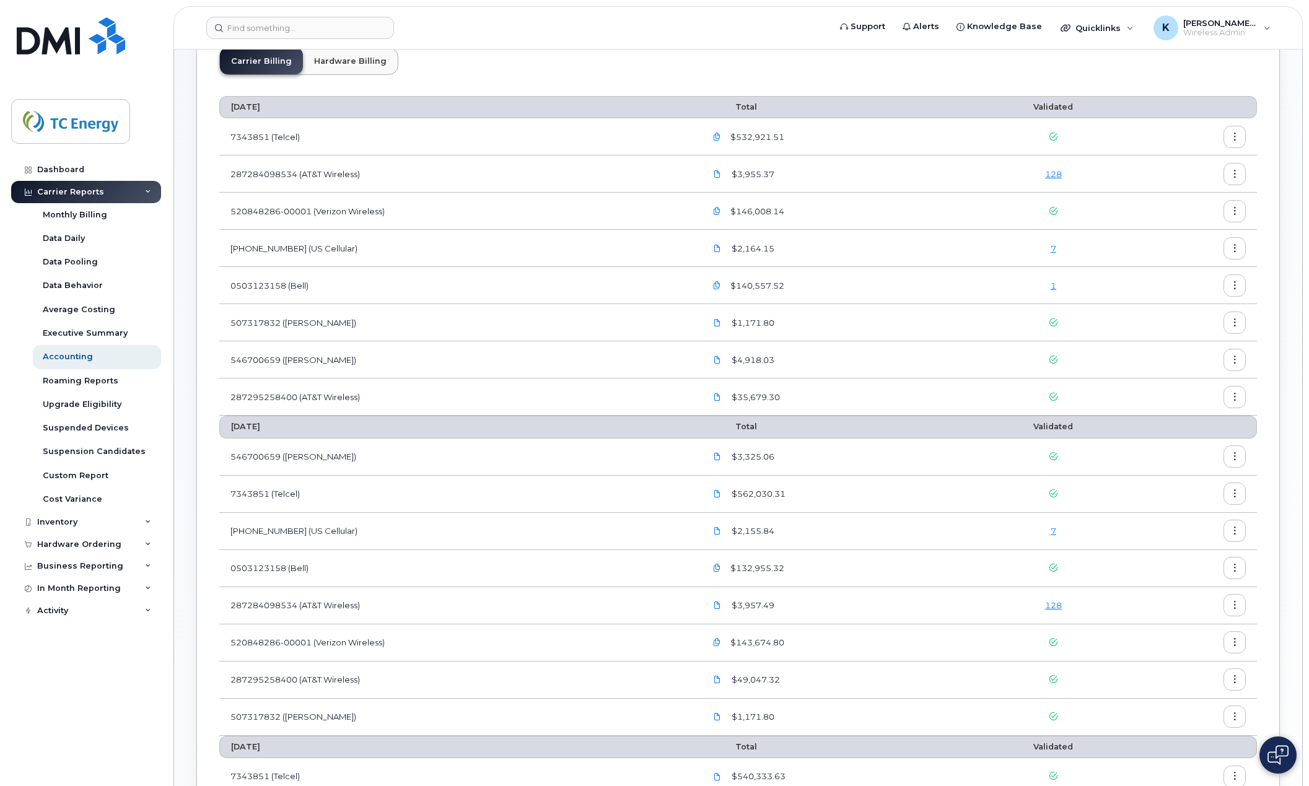
scroll to position [0, 0]
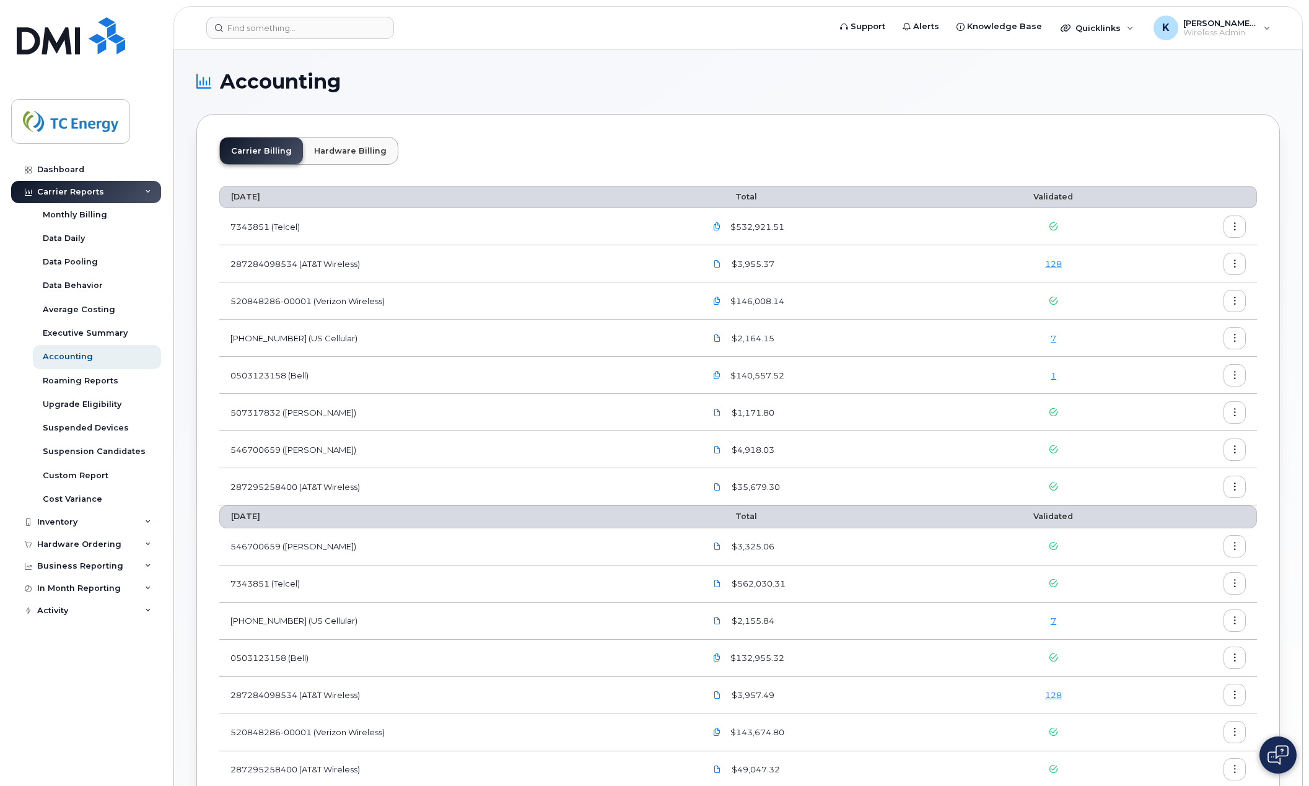
click at [1234, 298] on icon "button" at bounding box center [1235, 301] width 8 height 8
click at [1170, 353] on span "Download" at bounding box center [1178, 351] width 48 height 11
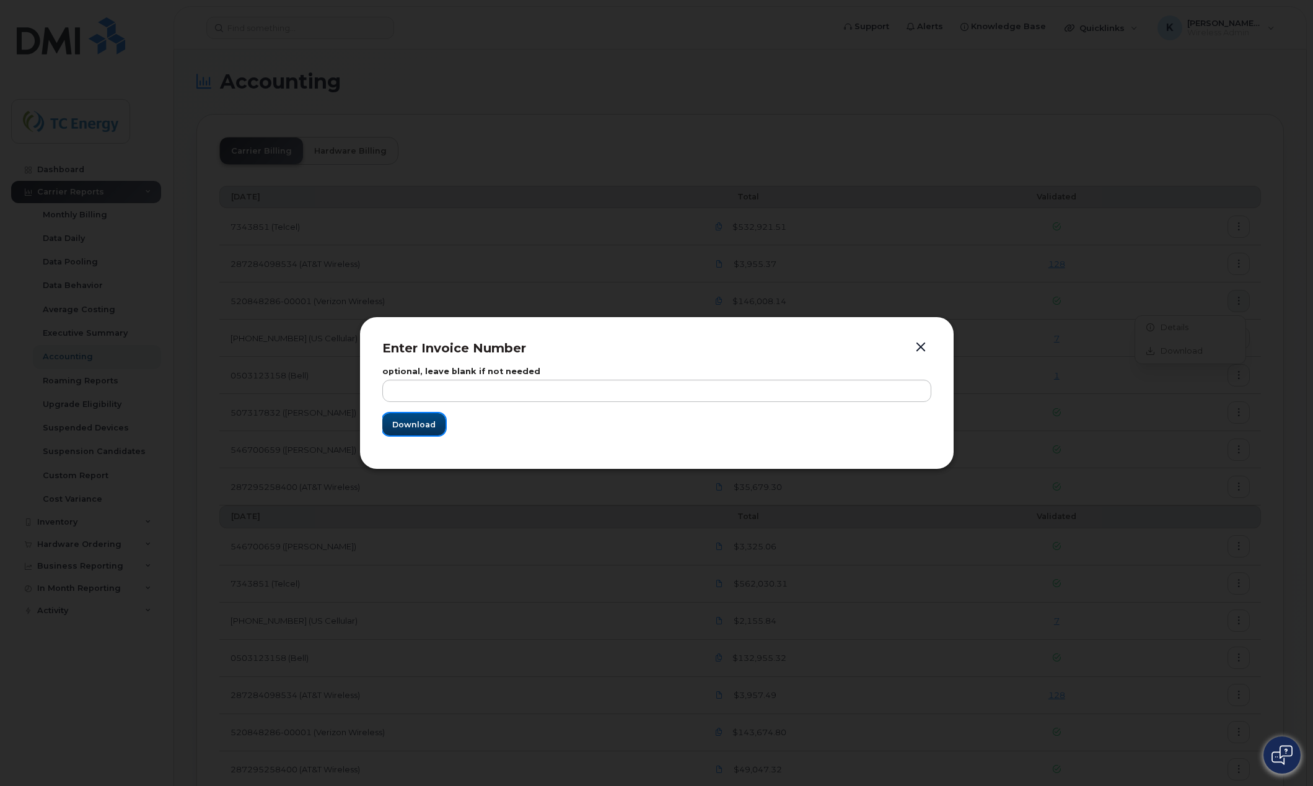
click at [408, 429] on span "Download" at bounding box center [413, 425] width 43 height 12
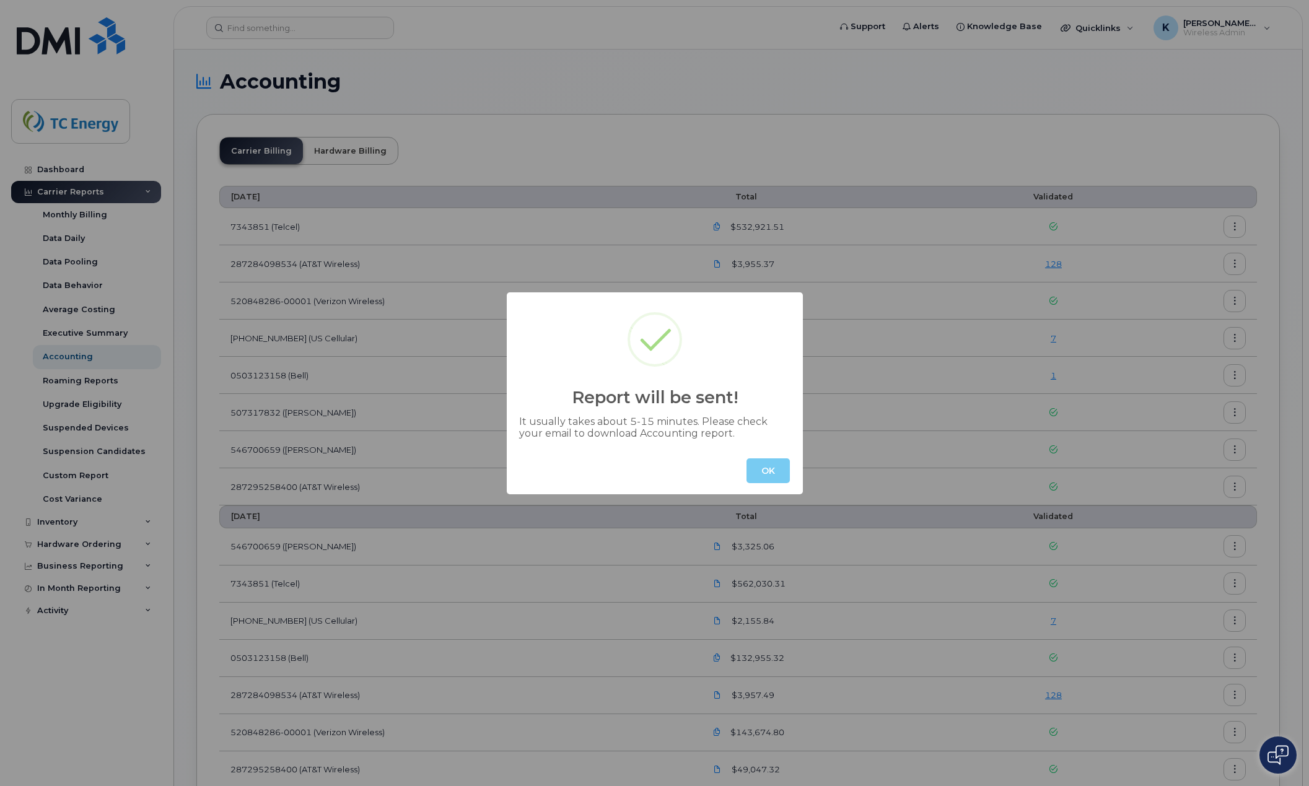
click at [766, 469] on button "OK" at bounding box center [768, 471] width 43 height 25
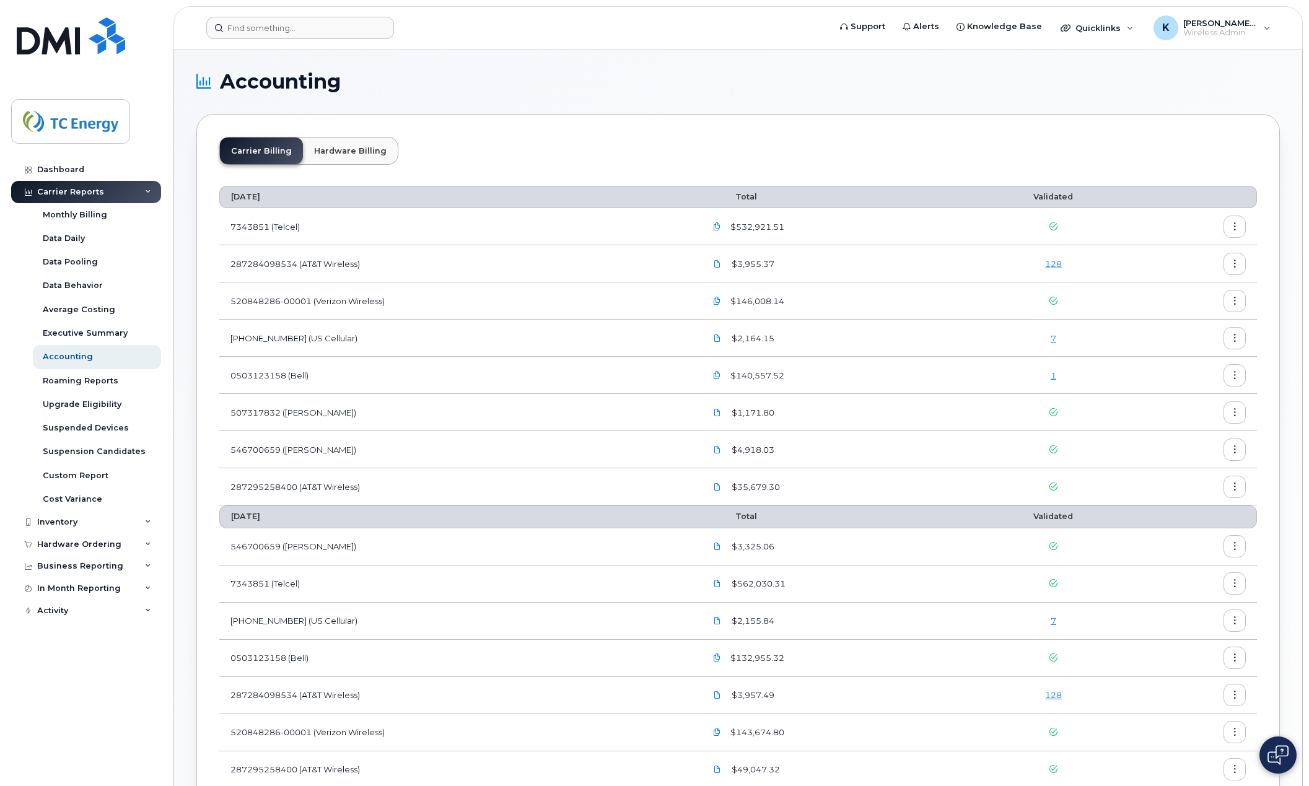
click at [753, 33] on form at bounding box center [513, 28] width 615 height 22
